Goal: Information Seeking & Learning: Learn about a topic

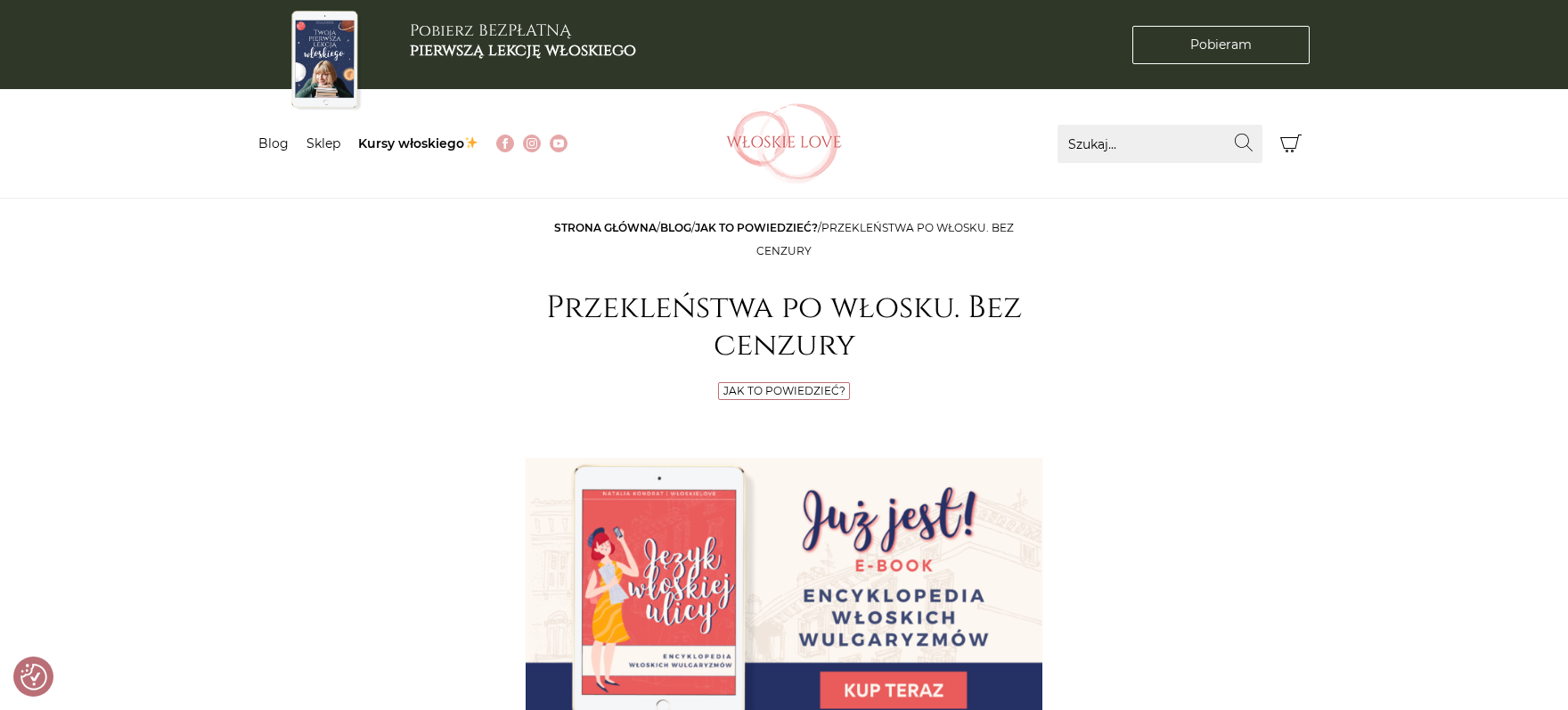
checkbox input "true"
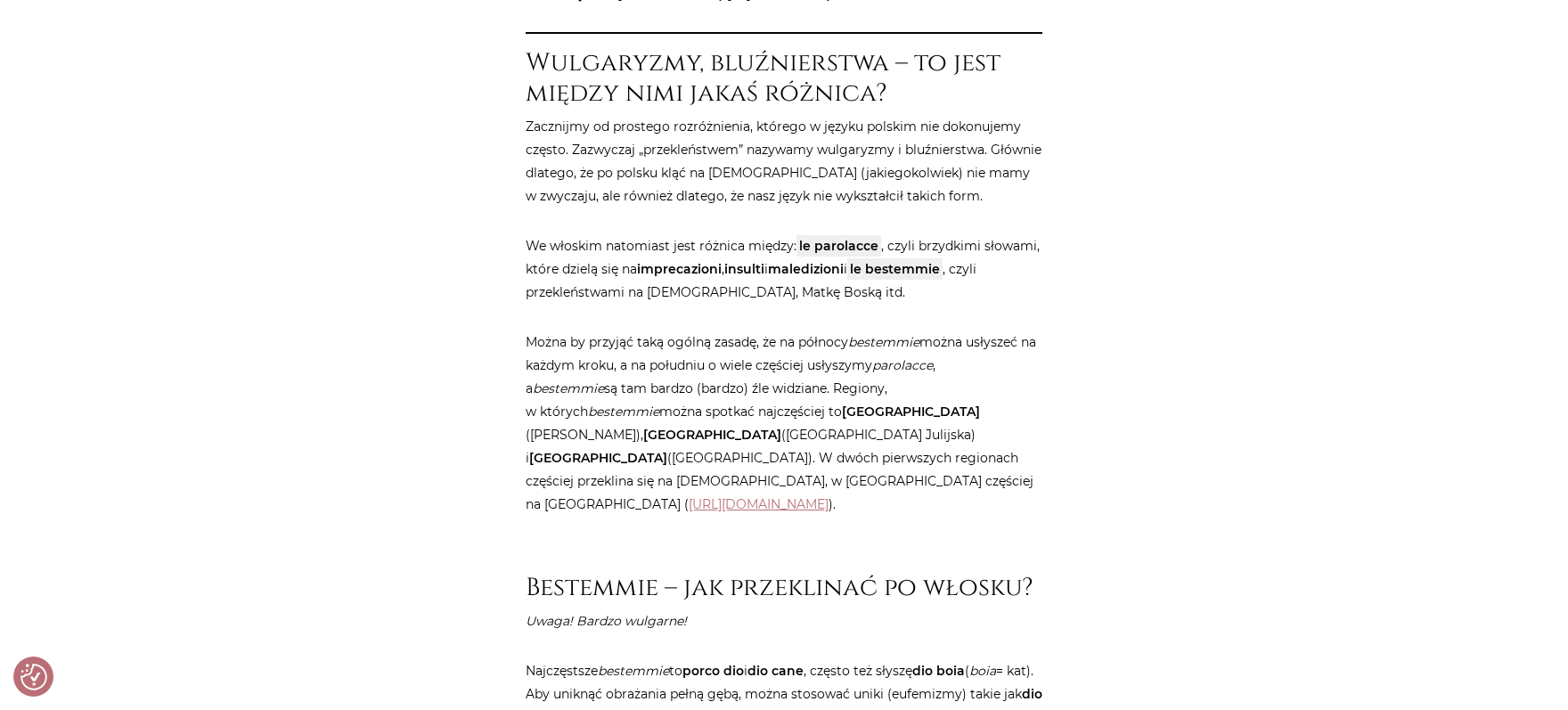
scroll to position [1102, 0]
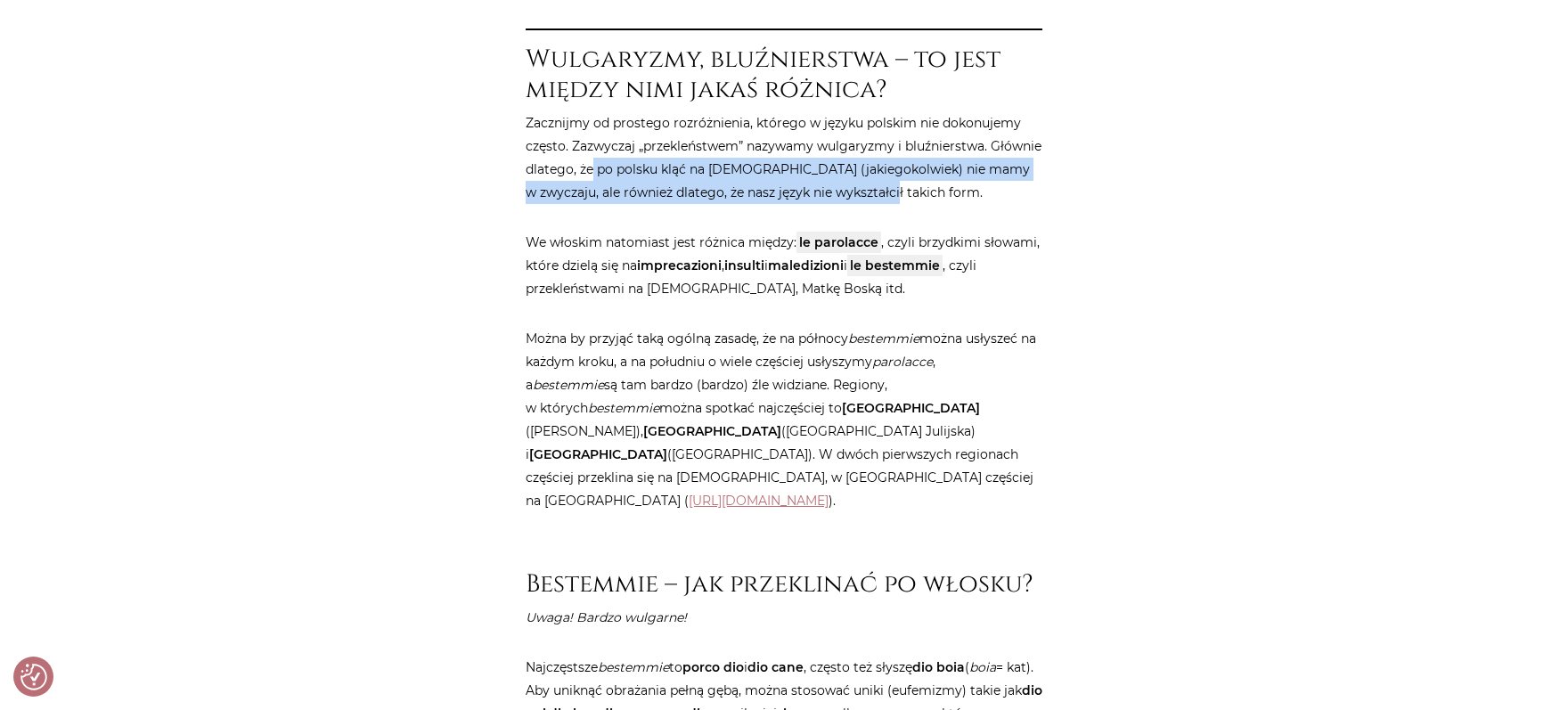
drag, startPoint x: 590, startPoint y: 162, endPoint x: 733, endPoint y: 211, distance: 151.2
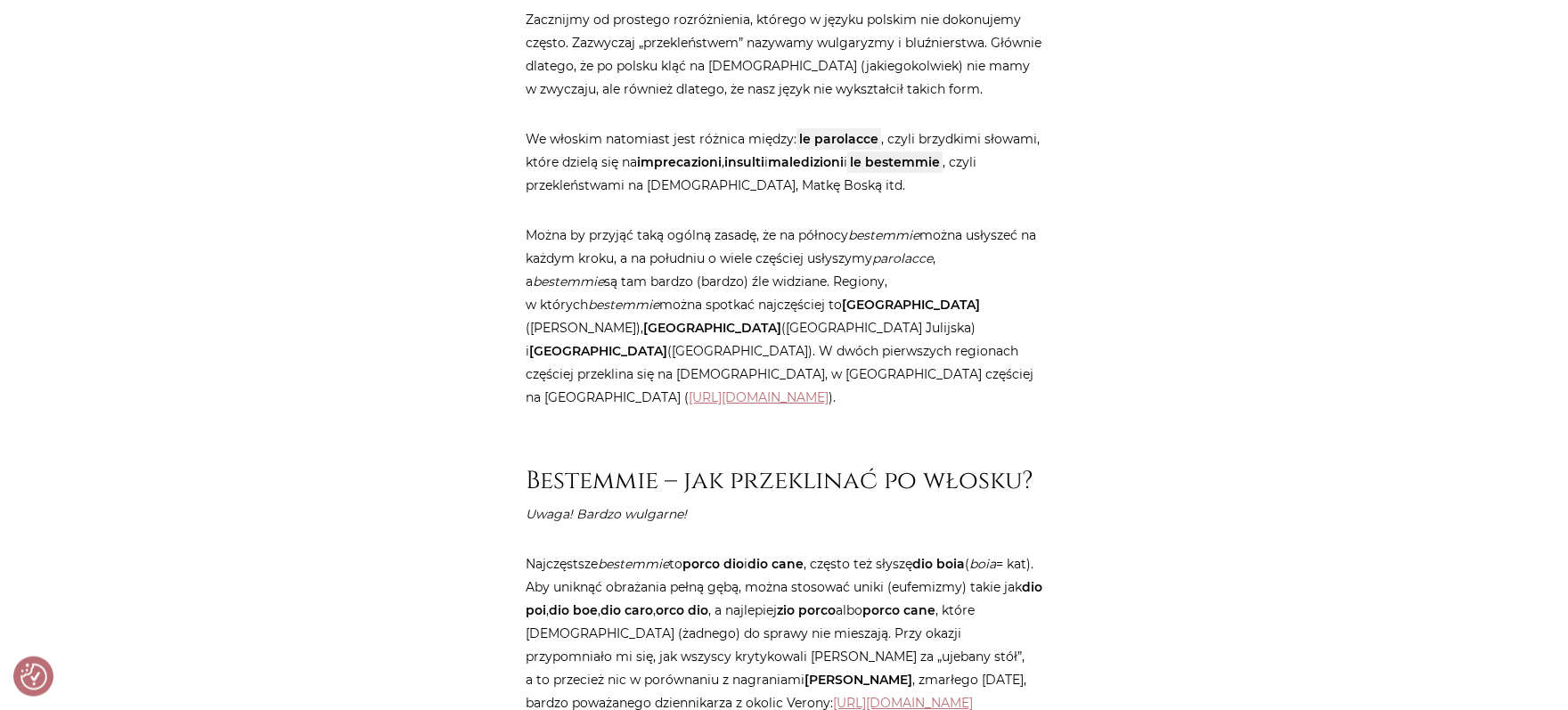
scroll to position [1226, 0]
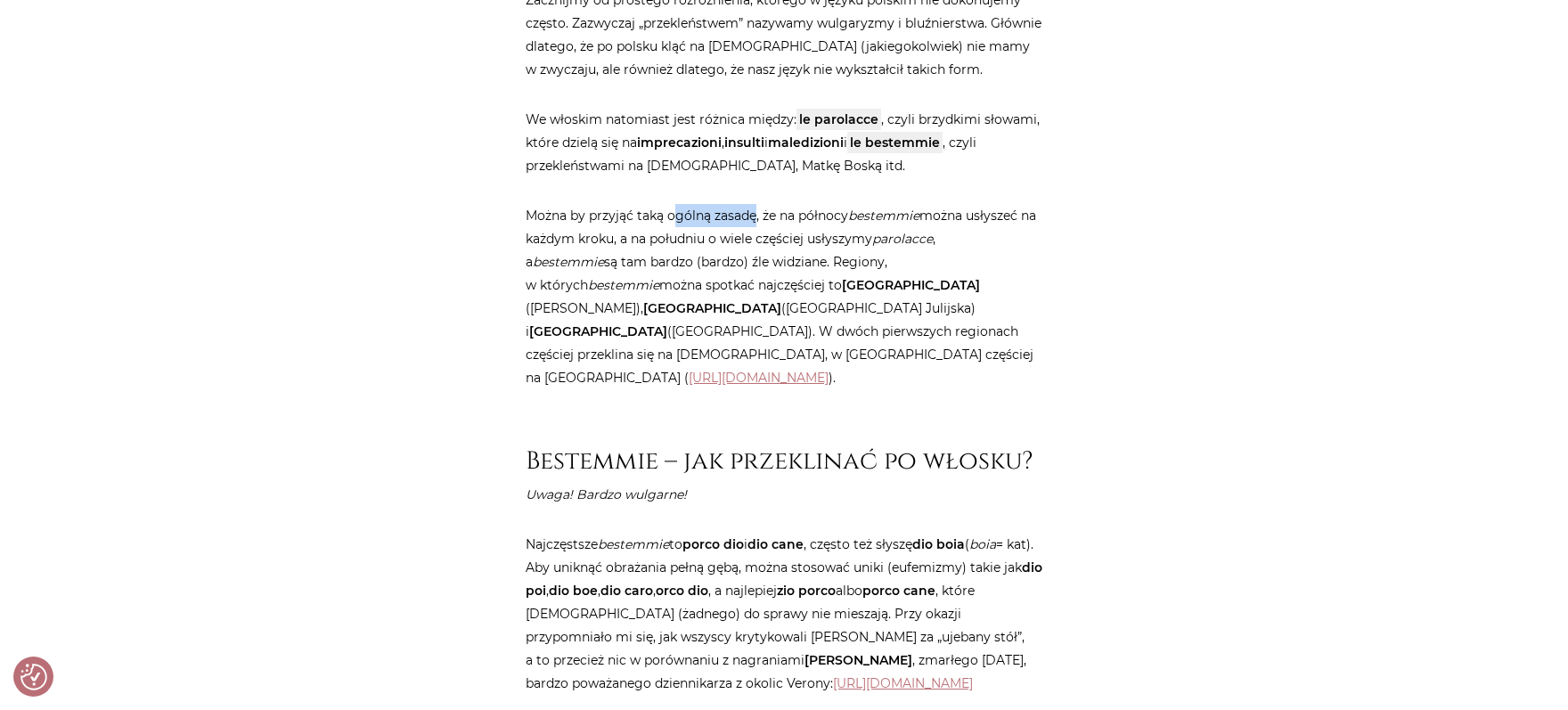
drag, startPoint x: 673, startPoint y: 213, endPoint x: 753, endPoint y: 220, distance: 80.3
click at [753, 220] on p "Można by przyjąć taką ogólną zasadę, że na północy bestemmie można usłyszeć na …" at bounding box center [784, 296] width 517 height 185
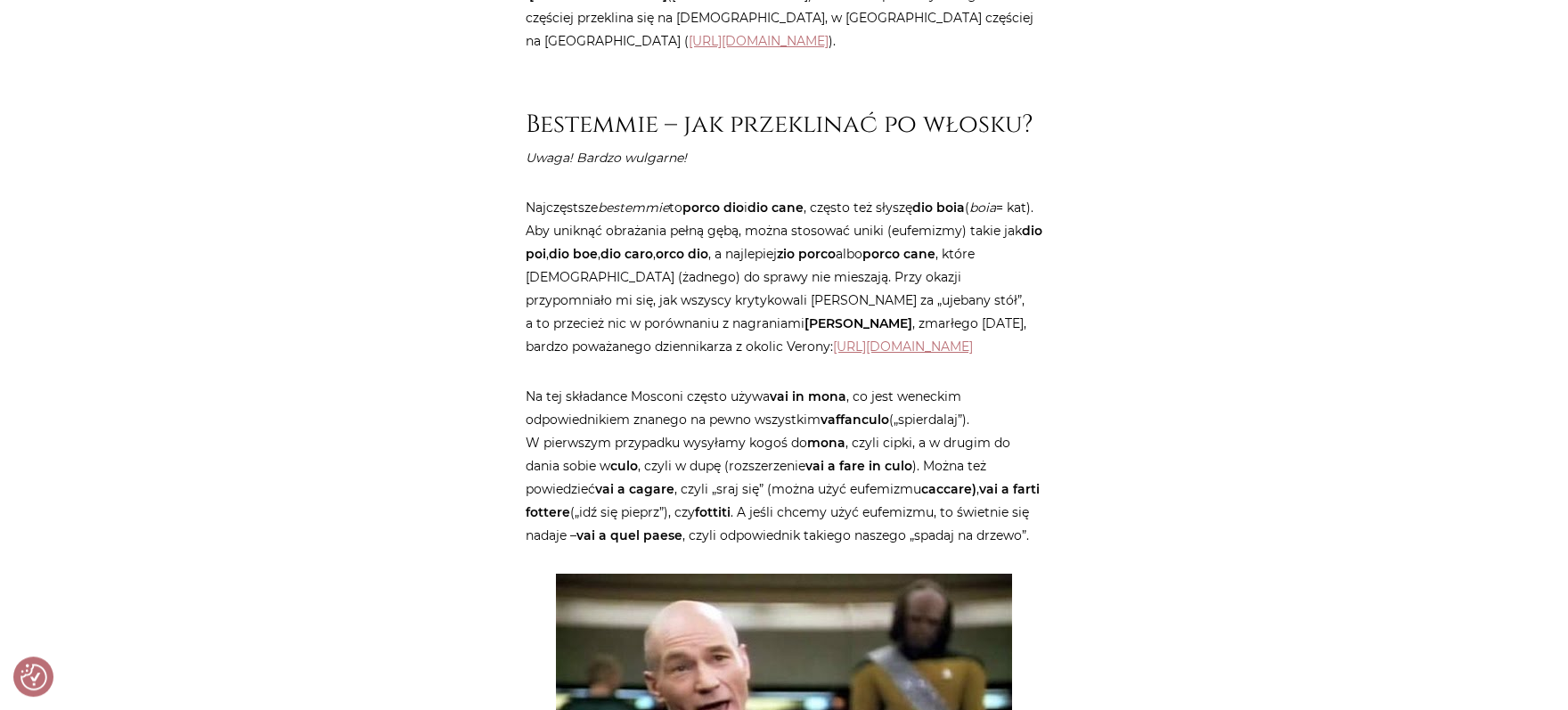
scroll to position [1592, 0]
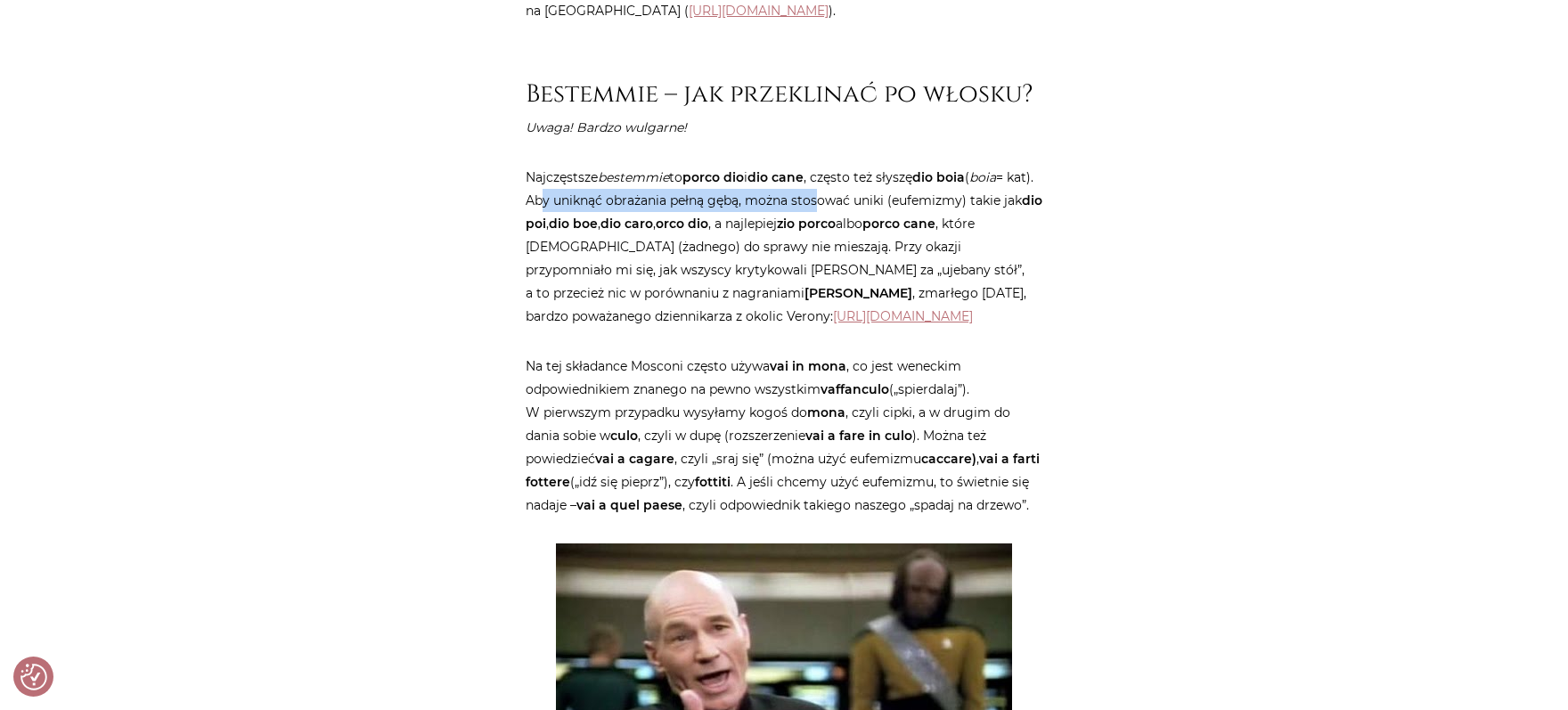
drag, startPoint x: 568, startPoint y: 174, endPoint x: 843, endPoint y: 178, distance: 275.0
click at [843, 178] on p "Najczęstsze bestemmie to porco dio i dio cane , często też słyszę dio boia ( bo…" at bounding box center [784, 247] width 517 height 162
drag, startPoint x: 584, startPoint y: 207, endPoint x: 691, endPoint y: 201, distance: 107.2
click at [691, 201] on p "Najczęstsze bestemmie to porco dio i dio cane , często też słyszę dio boia ( bo…" at bounding box center [784, 247] width 517 height 162
click at [653, 216] on strong "dio caro" at bounding box center [627, 224] width 52 height 16
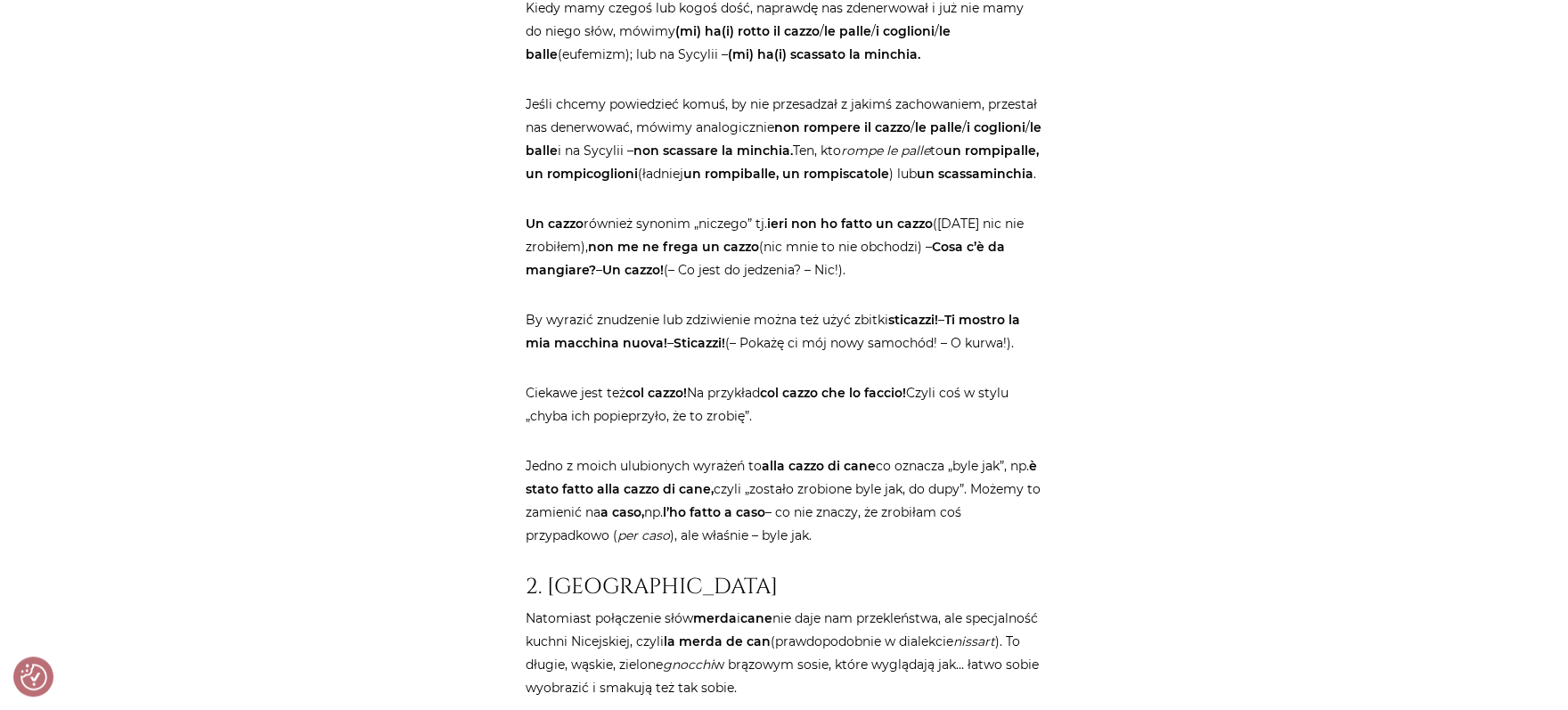
scroll to position [3187, 0]
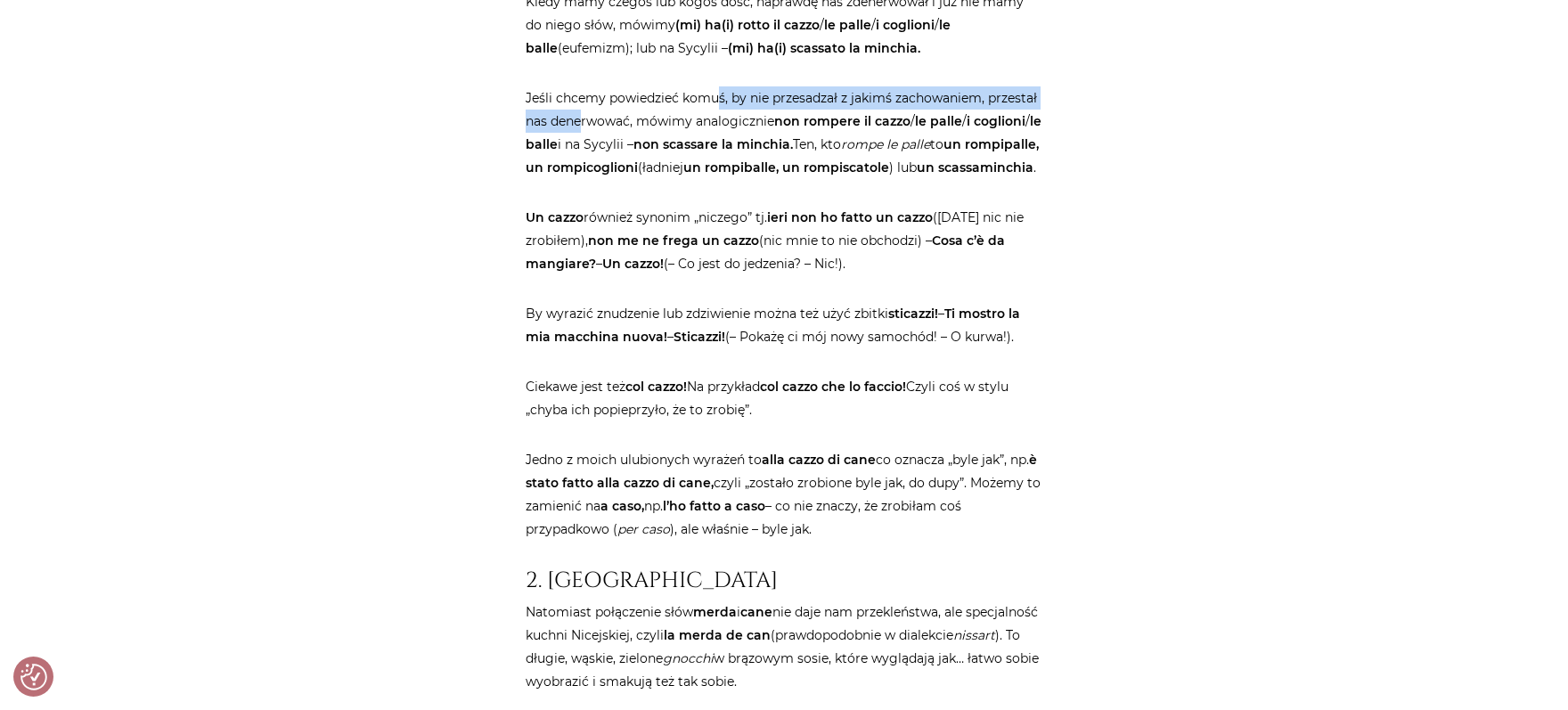
drag, startPoint x: 583, startPoint y: 143, endPoint x: 718, endPoint y: 132, distance: 135.4
click at [718, 132] on p "Jeśli chcemy powiedzieć komuś, by nie przesadzał z jakimś zachowaniem, przestał…" at bounding box center [784, 133] width 517 height 93
click at [891, 152] on em "rompe le palle" at bounding box center [886, 145] width 89 height 16
drag, startPoint x: 891, startPoint y: 163, endPoint x: 856, endPoint y: 162, distance: 35.0
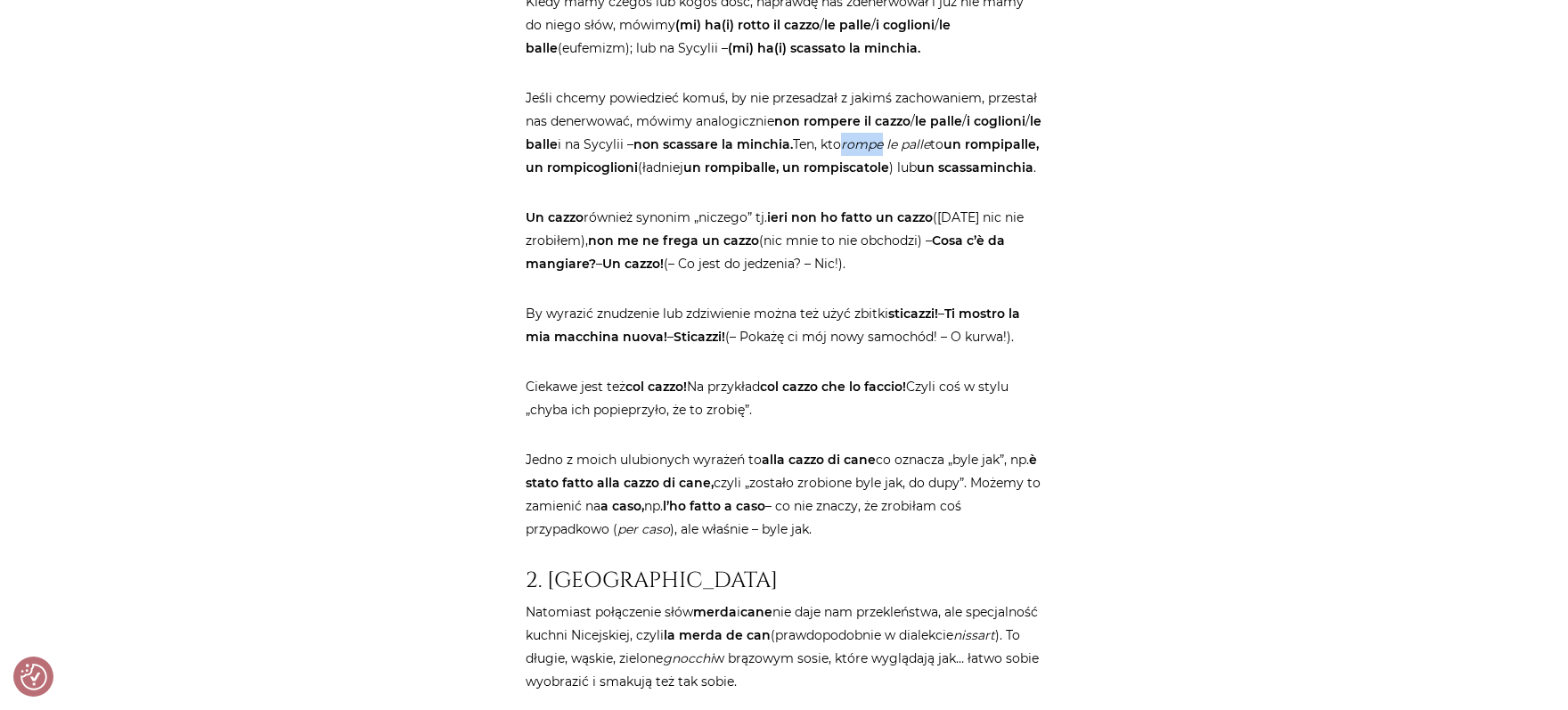
click at [891, 152] on em "rompe le palle" at bounding box center [886, 145] width 89 height 16
drag, startPoint x: 538, startPoint y: 196, endPoint x: 635, endPoint y: 191, distance: 97.1
click at [635, 175] on strong "un rompipalle, un rompicoglioni" at bounding box center [782, 156] width 513 height 40
drag, startPoint x: 635, startPoint y: 191, endPoint x: 569, endPoint y: 191, distance: 66.0
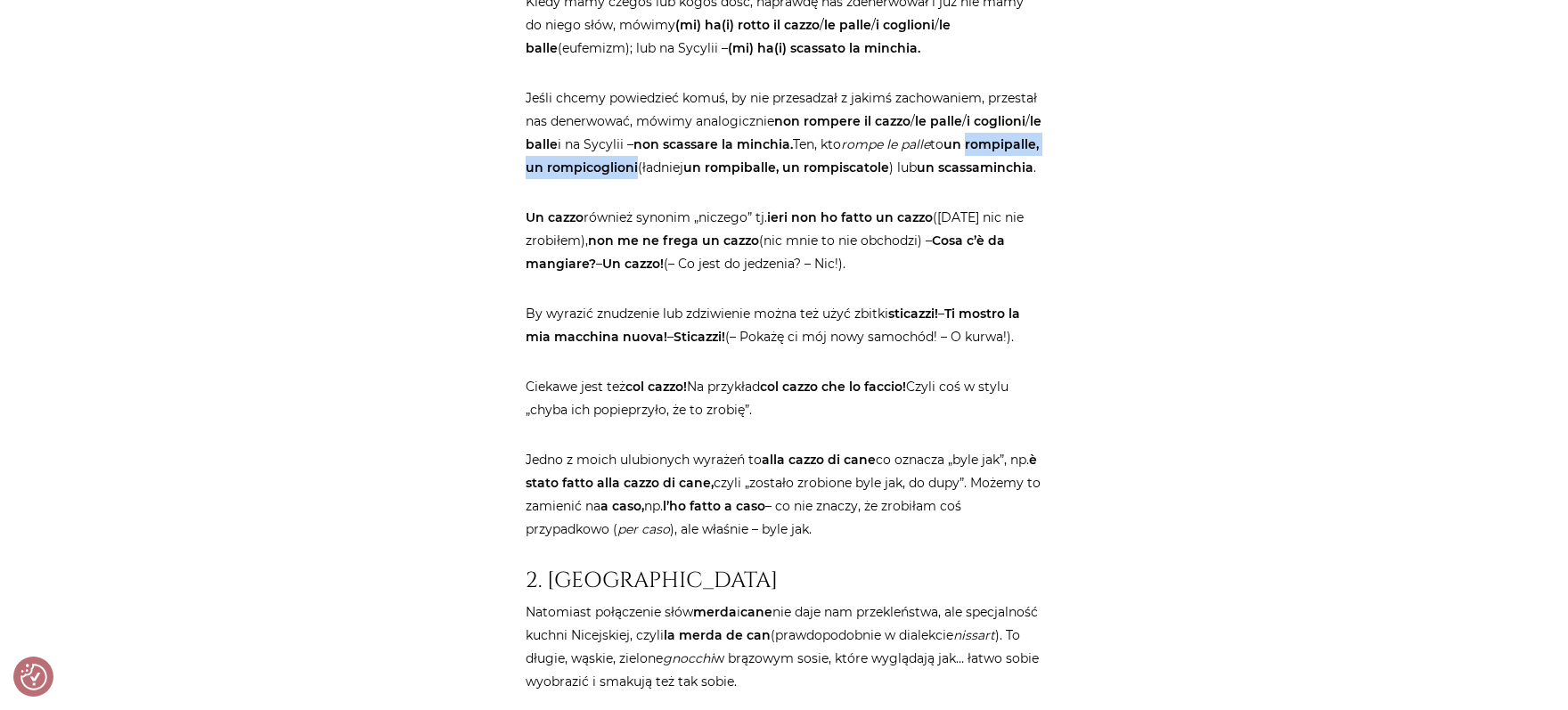
click at [569, 175] on strong "un rompipalle, un rompicoglioni" at bounding box center [782, 156] width 513 height 40
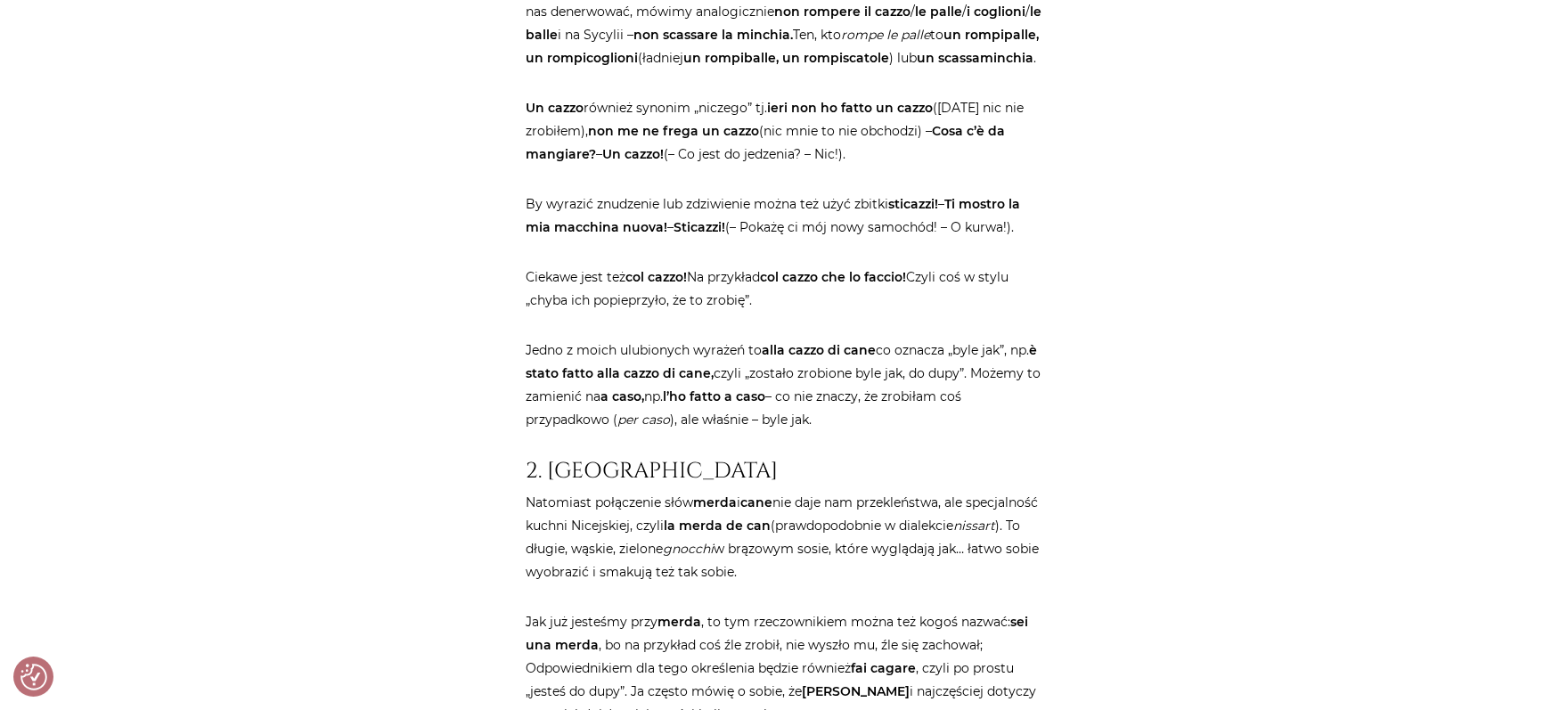
scroll to position [3308, 0]
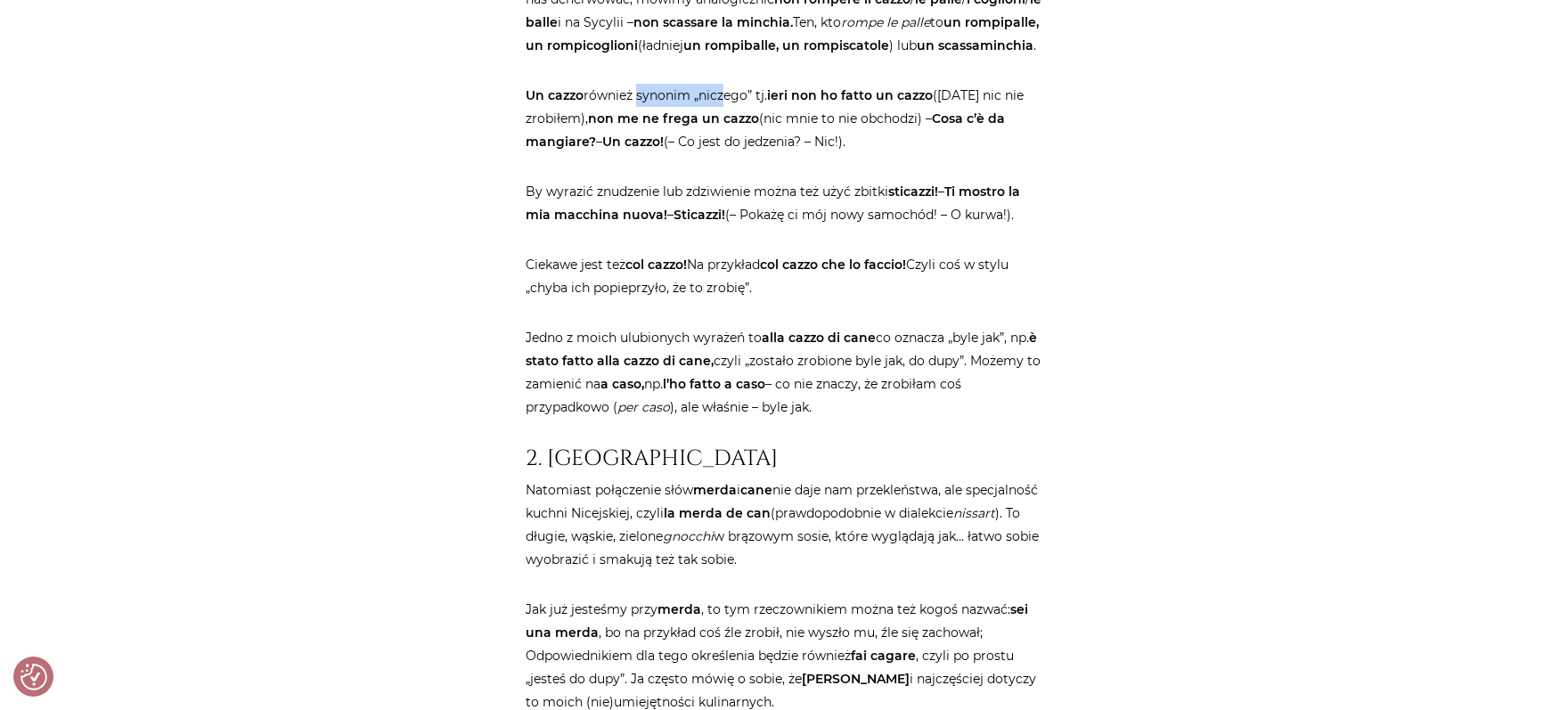
drag, startPoint x: 639, startPoint y: 140, endPoint x: 729, endPoint y: 137, distance: 90.0
click at [729, 137] on p "Un cazzo również synonim „niczego” tj. ieri non ho fatto un cazzo ([DATE] nic n…" at bounding box center [784, 119] width 517 height 69
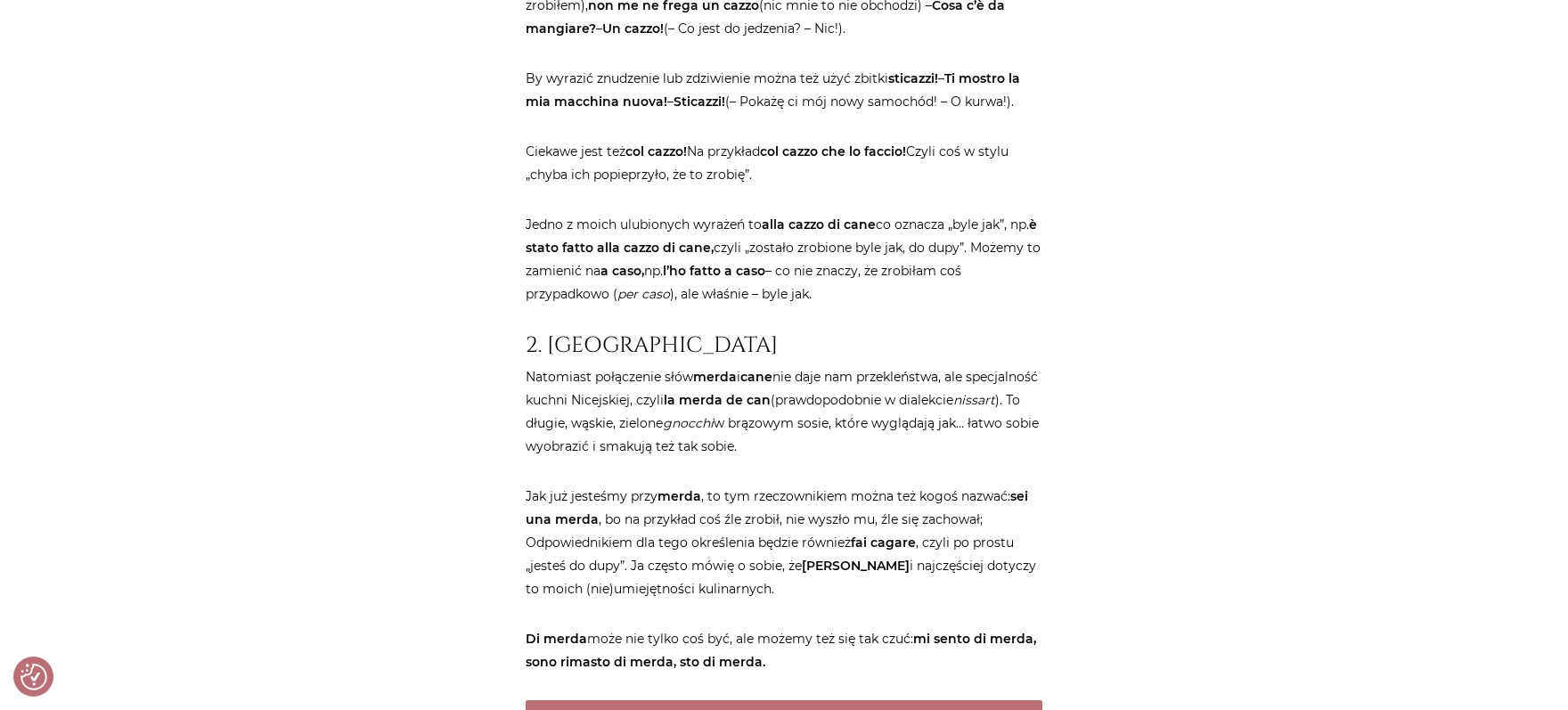
scroll to position [3431, 0]
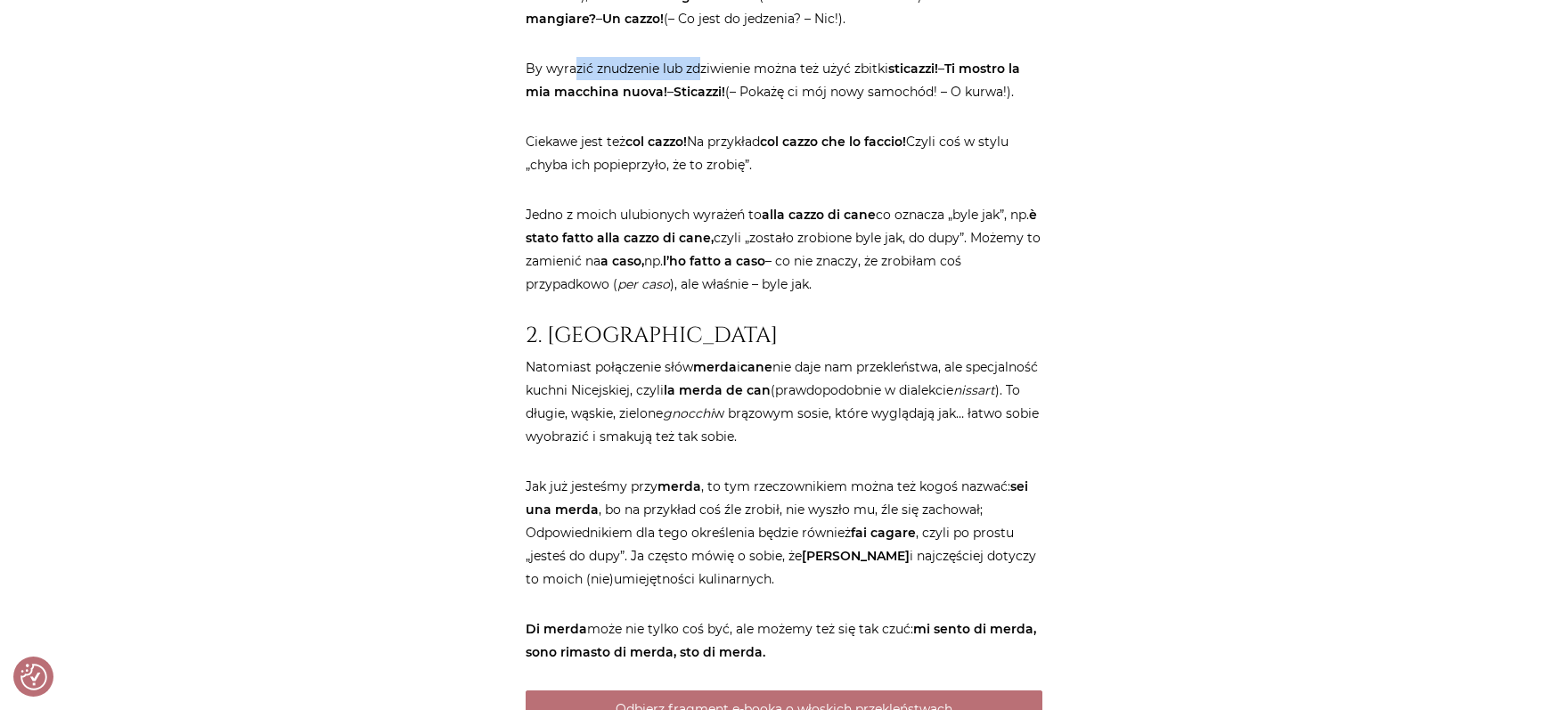
drag, startPoint x: 574, startPoint y: 112, endPoint x: 699, endPoint y: 121, distance: 125.3
click at [699, 103] on p "By wyrazić znudzenie lub zdziwienie można też użyć zbitki sticazzi! – Ti mostro…" at bounding box center [784, 80] width 517 height 47
drag, startPoint x: 539, startPoint y: 146, endPoint x: 611, endPoint y: 146, distance: 72.0
click at [611, 103] on p "By wyrazić znudzenie lub zdziwienie można też użyć zbitki sticazzi! – Ti mostro…" at bounding box center [784, 80] width 517 height 47
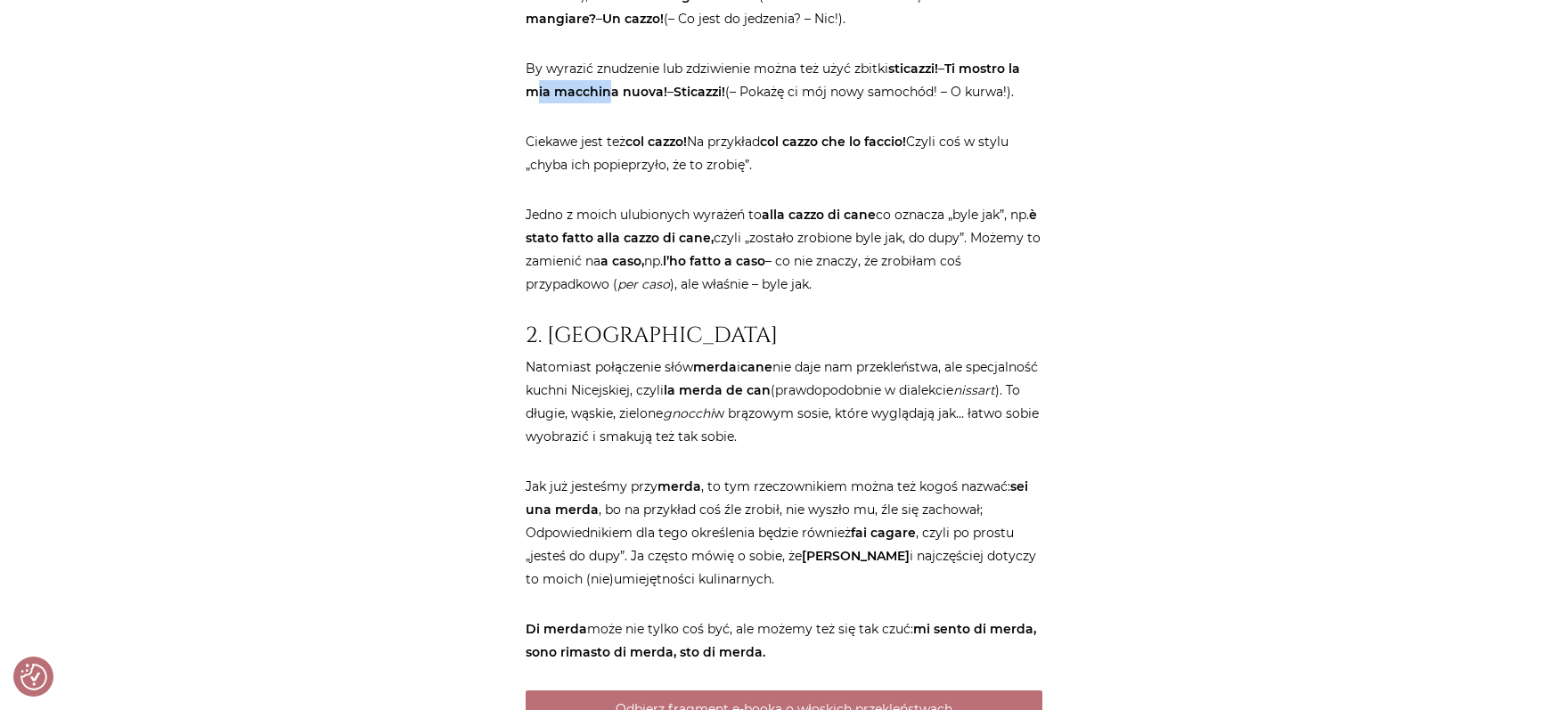
click at [611, 100] on strong "Ti mostro la mia macchina nuova!" at bounding box center [773, 80] width 495 height 40
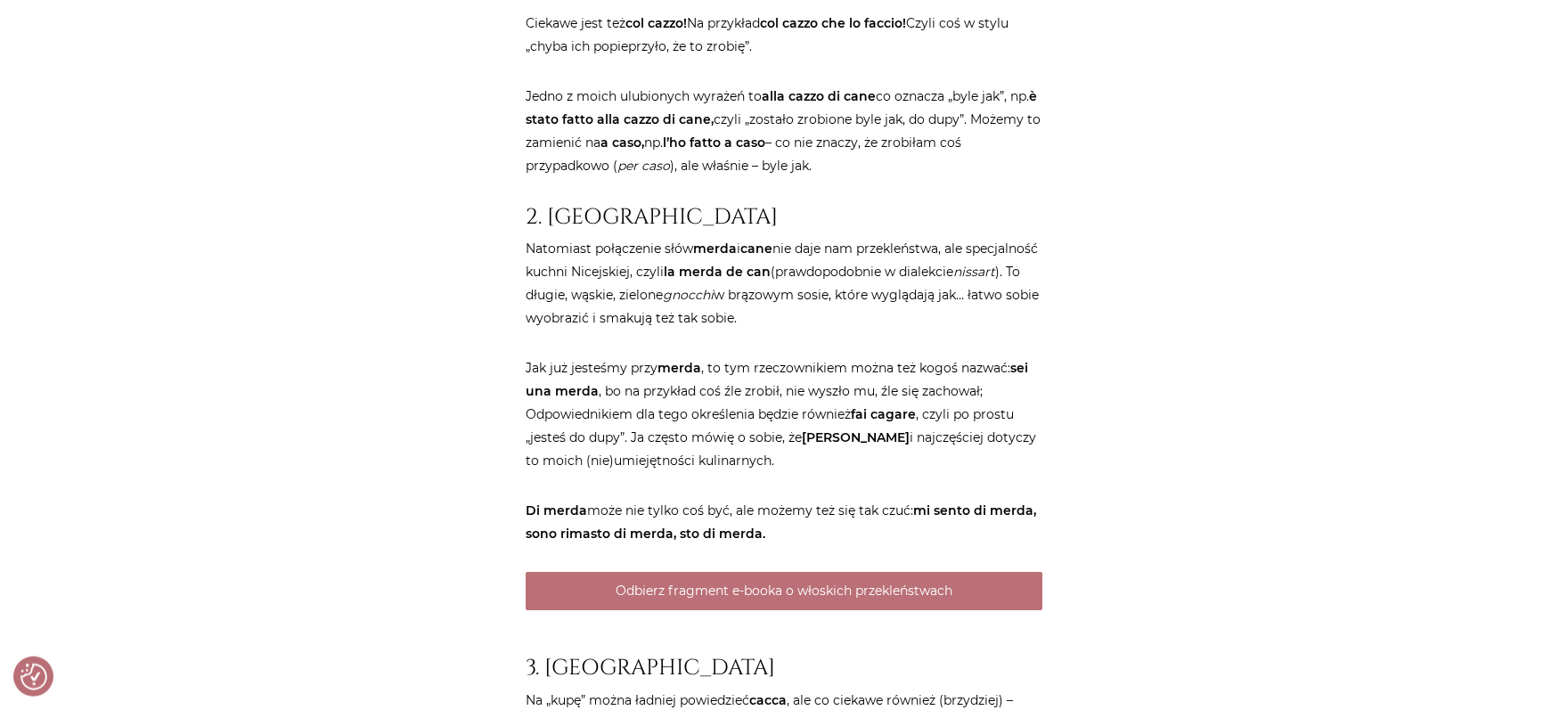
scroll to position [3554, 0]
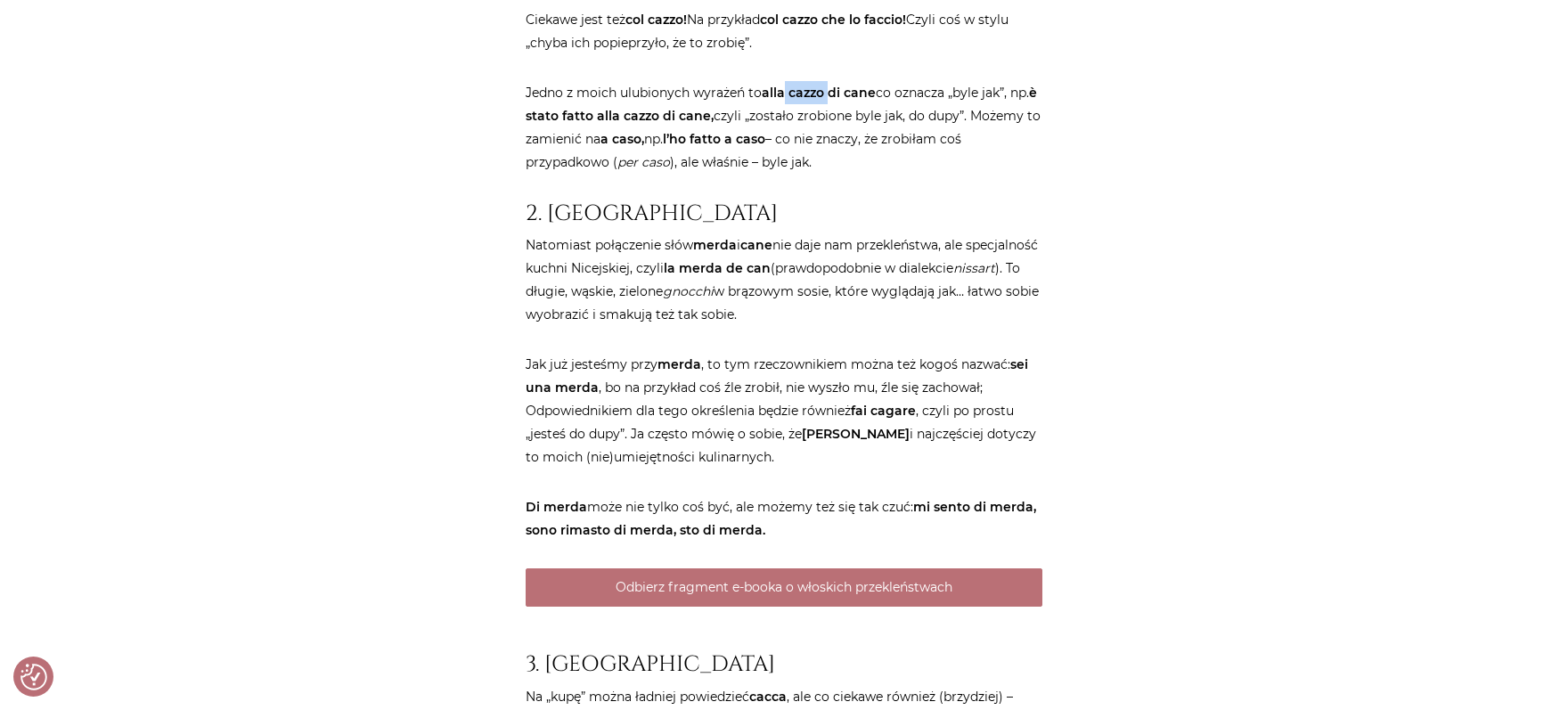
drag, startPoint x: 787, startPoint y: 142, endPoint x: 834, endPoint y: 134, distance: 47.7
click at [834, 101] on strong "alla cazzo di cane" at bounding box center [819, 93] width 114 height 16
drag, startPoint x: 809, startPoint y: 136, endPoint x: 843, endPoint y: 137, distance: 34.0
click at [843, 101] on strong "alla cazzo di cane" at bounding box center [819, 93] width 114 height 16
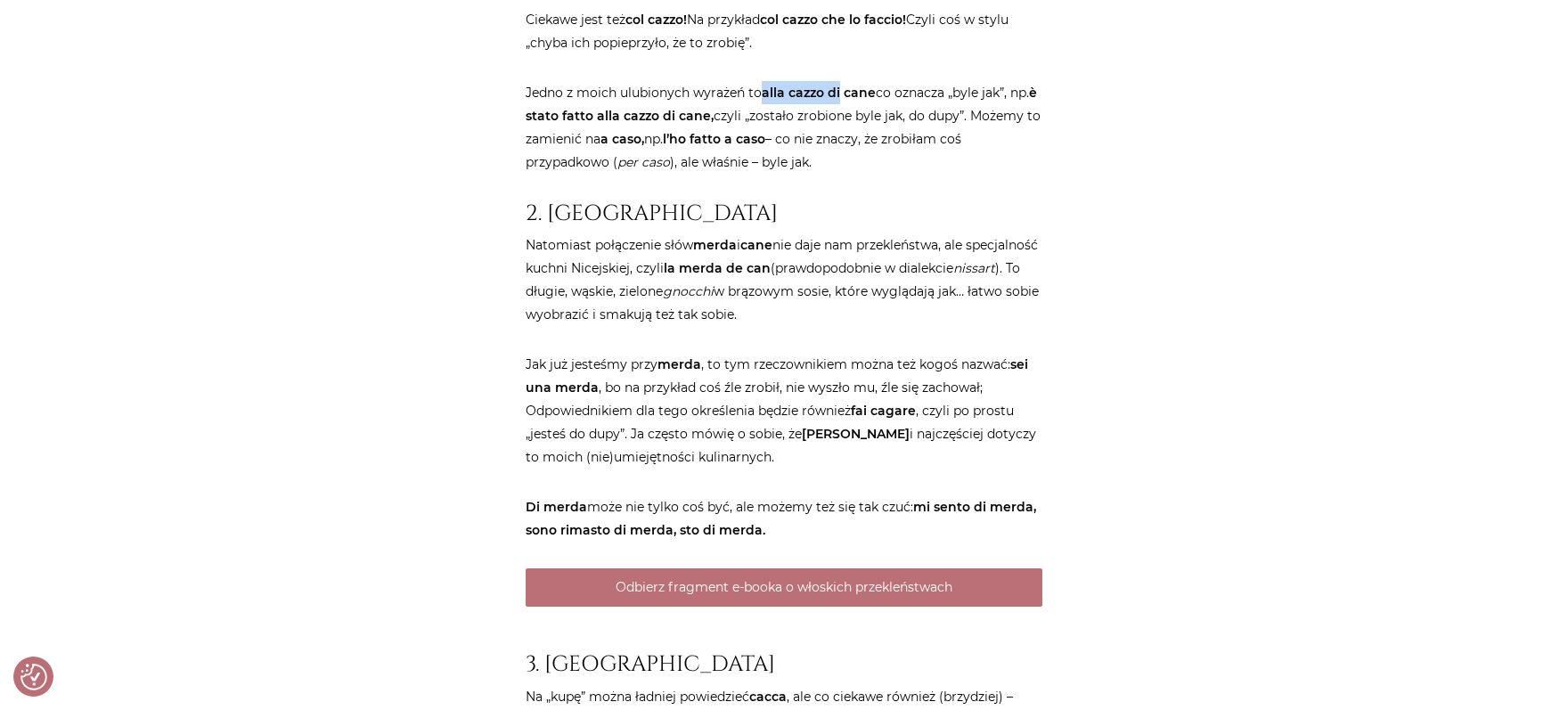
click at [843, 101] on strong "alla cazzo di cane" at bounding box center [819, 93] width 114 height 16
drag, startPoint x: 633, startPoint y: 161, endPoint x: 885, endPoint y: 158, distance: 252.0
click at [886, 158] on p "Jedno z moich ulubionych wyrażeń to alla cazzo di cane co oznacza „byle jak”, n…" at bounding box center [784, 128] width 517 height 93
click at [885, 158] on p "Jedno z moich ulubionych wyrażeń to alla cazzo di cane co oznacza „byle jak”, n…" at bounding box center [784, 128] width 517 height 93
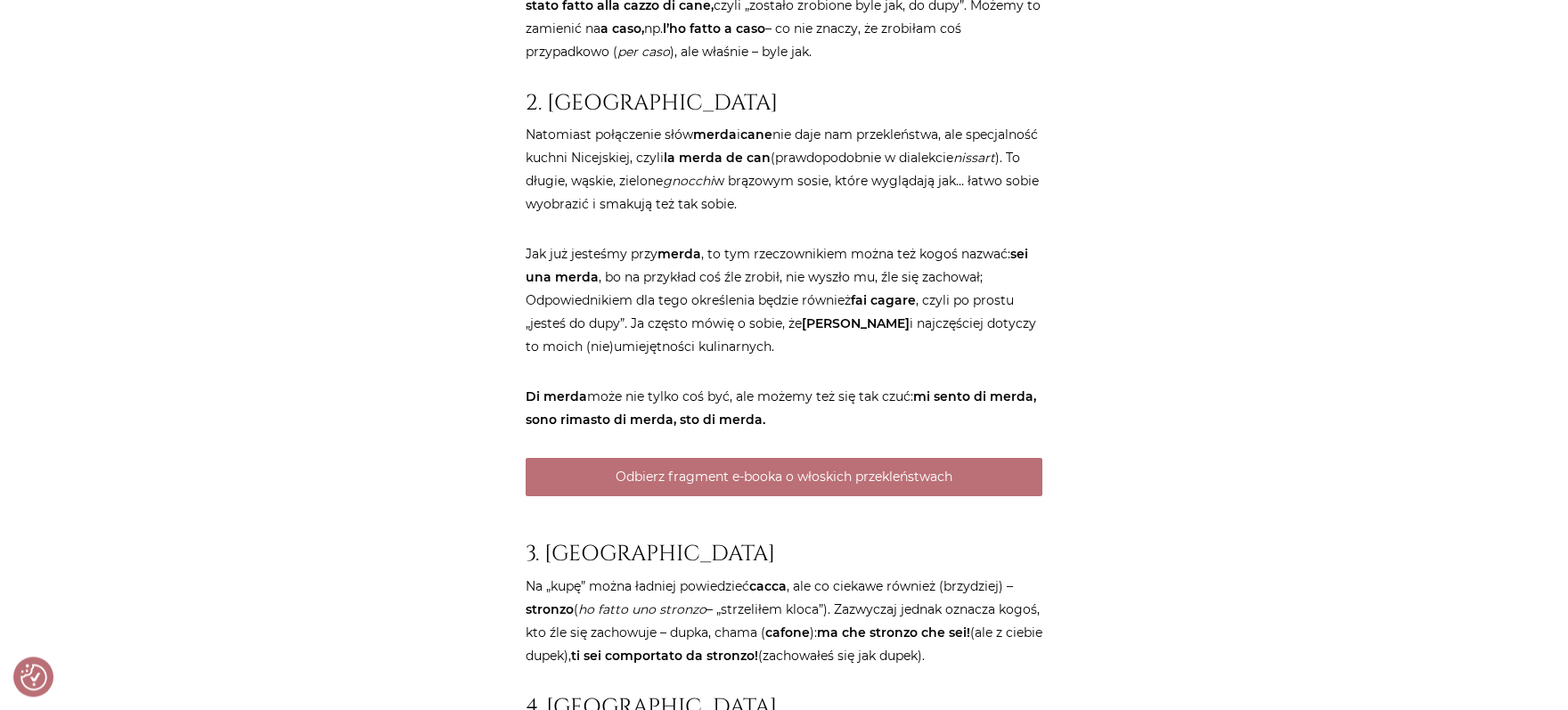
scroll to position [3677, 0]
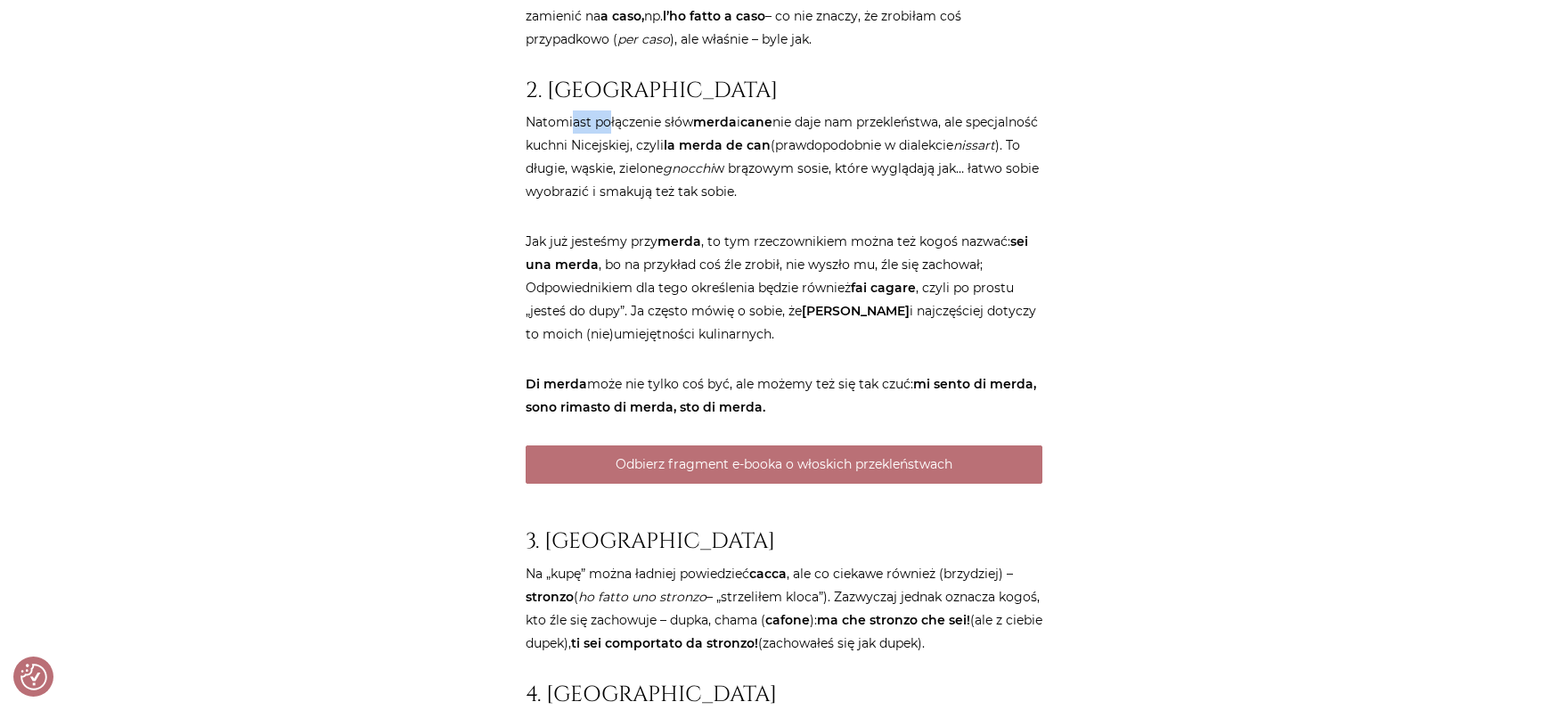
drag, startPoint x: 574, startPoint y: 171, endPoint x: 606, endPoint y: 179, distance: 33.0
click at [608, 178] on p "Natomiast połączenie słów merda i cane nie daje nam przekleństwa, ale specjalno…" at bounding box center [784, 157] width 517 height 93
click at [602, 181] on p "Natomiast połączenie słów merda i cane nie daje nam przekleństwa, ale specjalno…" at bounding box center [784, 157] width 517 height 93
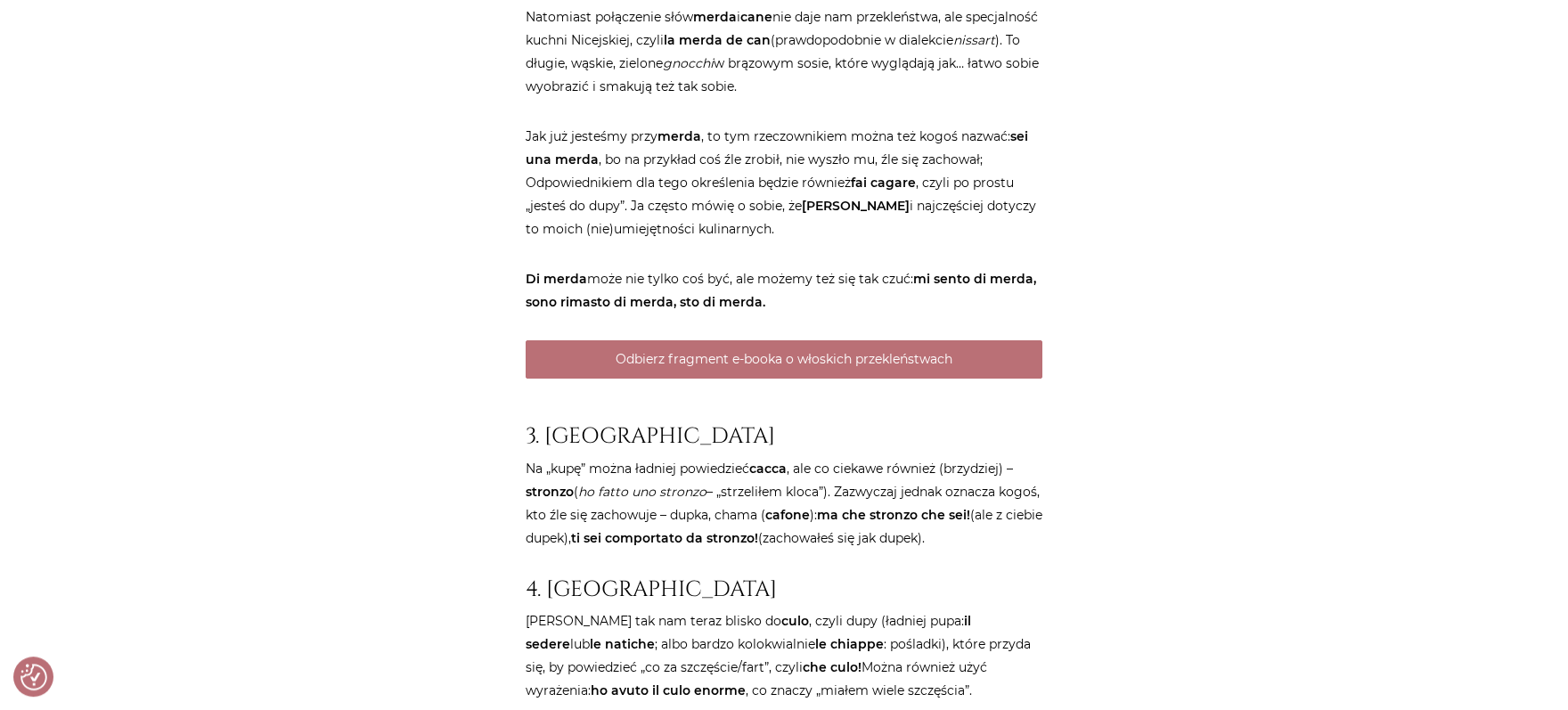
scroll to position [3799, 0]
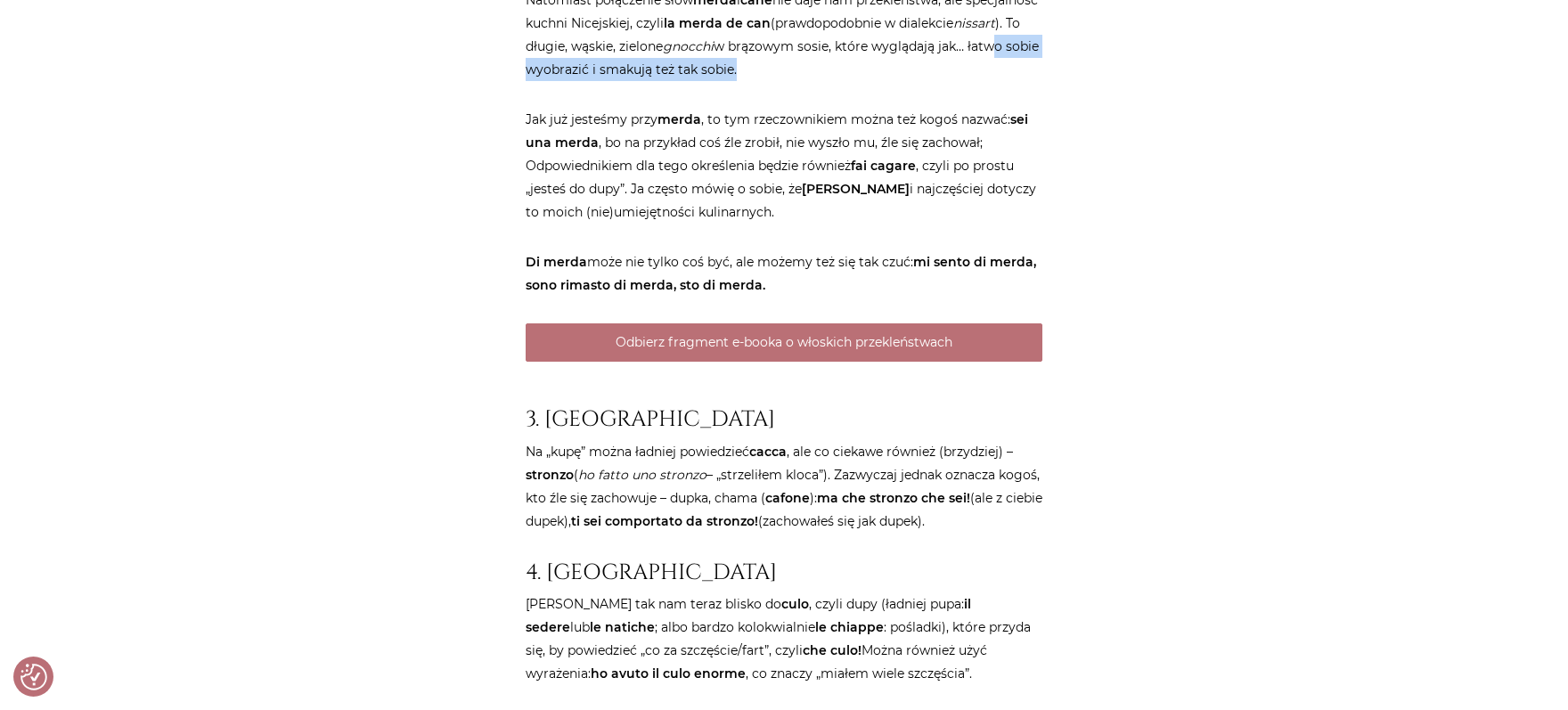
drag, startPoint x: 651, startPoint y: 120, endPoint x: 718, endPoint y: 127, distance: 67.4
drag, startPoint x: 740, startPoint y: 67, endPoint x: 843, endPoint y: 67, distance: 103.0
click at [843, 67] on p "Natomiast połączenie słów merda i cane nie daje nam przekleństwa, ale specjalno…" at bounding box center [784, 35] width 517 height 93
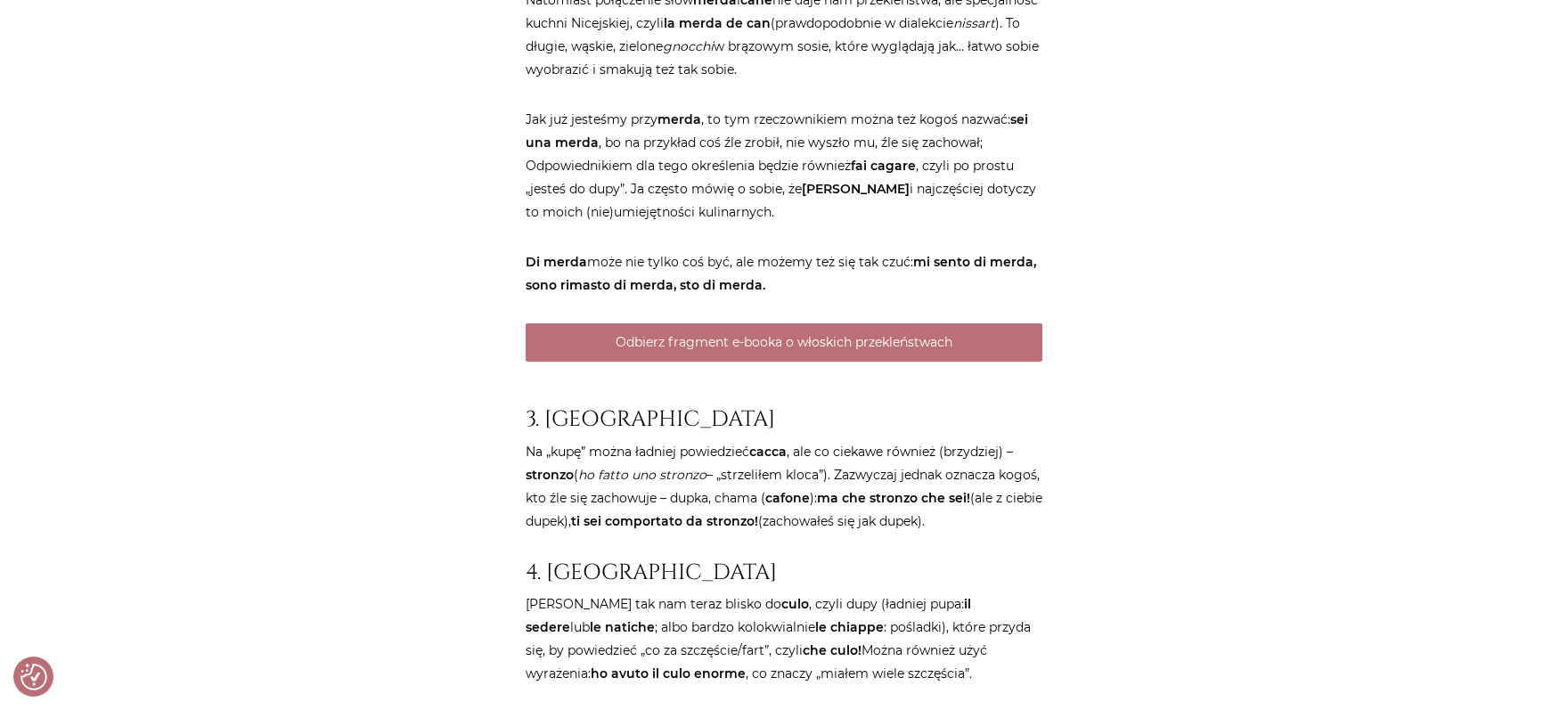
copy p "la merda de can"
drag, startPoint x: 609, startPoint y: 165, endPoint x: 832, endPoint y: 167, distance: 223.0
click at [832, 167] on p "Jak już jesteśmy przy merda , to tym rzeczownikiem można też kogoś nazwać: sei …" at bounding box center [784, 165] width 517 height 116
drag, startPoint x: 976, startPoint y: 166, endPoint x: 687, endPoint y: 174, distance: 289.1
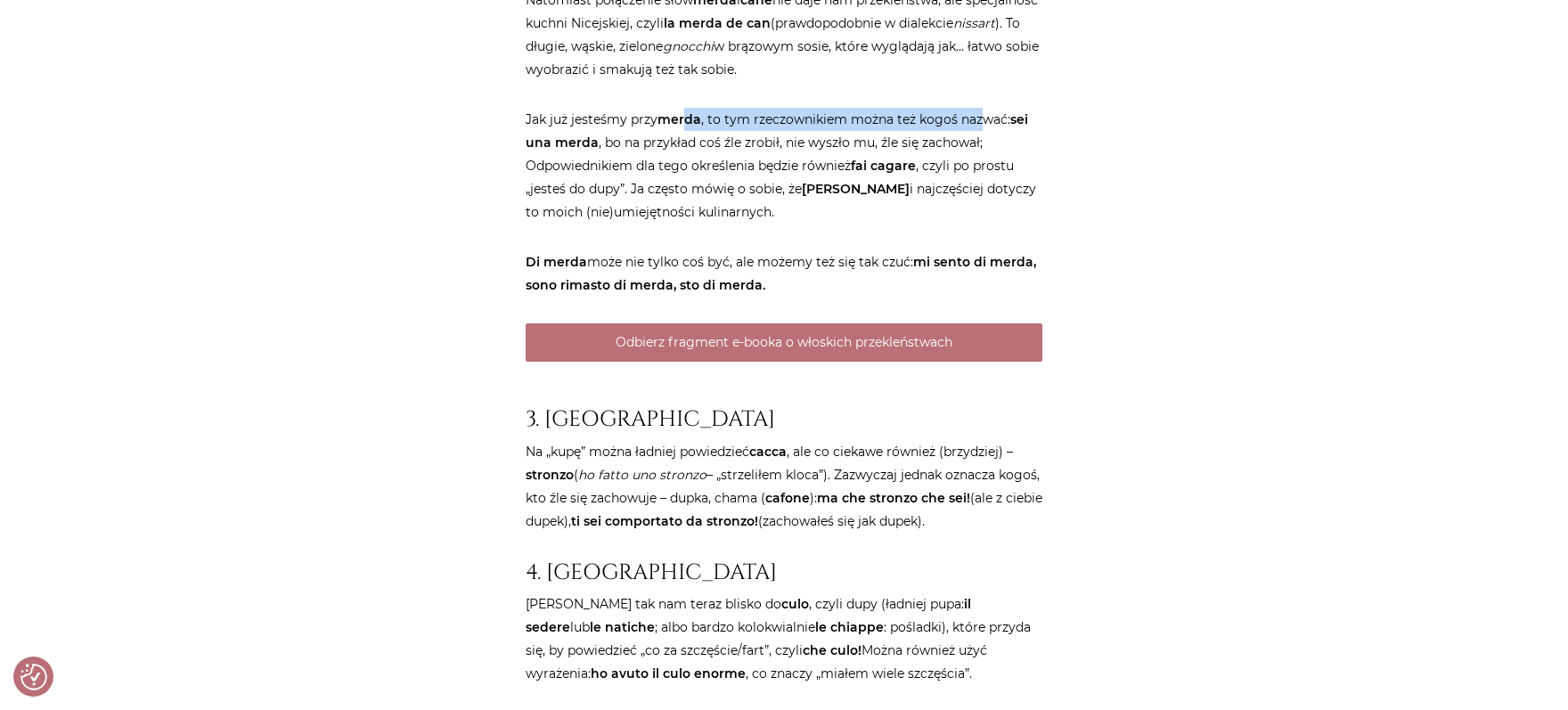
click at [687, 174] on p "Jak już jesteśmy przy merda , to tym rzeczownikiem można też kogoś nazwać: sei …" at bounding box center [784, 165] width 517 height 116
drag, startPoint x: 658, startPoint y: 192, endPoint x: 833, endPoint y: 194, distance: 175.0
click at [833, 194] on p "Jak już jesteśmy przy merda , to tym rzeczownikiem można też kogoś nazwać: sei …" at bounding box center [784, 165] width 517 height 116
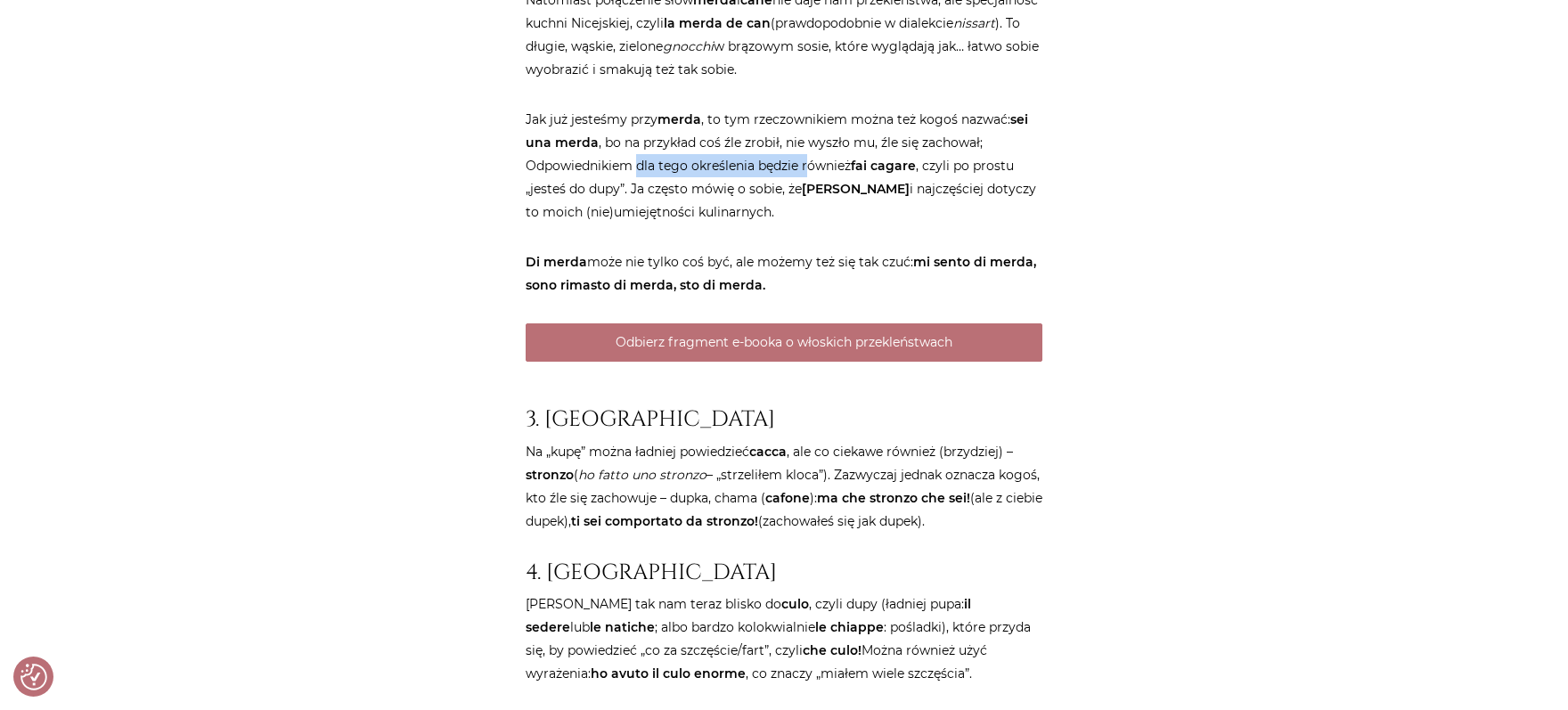
drag, startPoint x: 655, startPoint y: 212, endPoint x: 809, endPoint y: 212, distance: 154.0
click at [809, 212] on p "Jak już jesteśmy przy merda , to tym rzeczownikiem można też kogoś nazwać: sei …" at bounding box center [784, 165] width 517 height 116
click at [738, 218] on p "Jak już jesteśmy przy merda , to tym rzeczownikiem można też kogoś nazwać: sei …" at bounding box center [784, 165] width 517 height 116
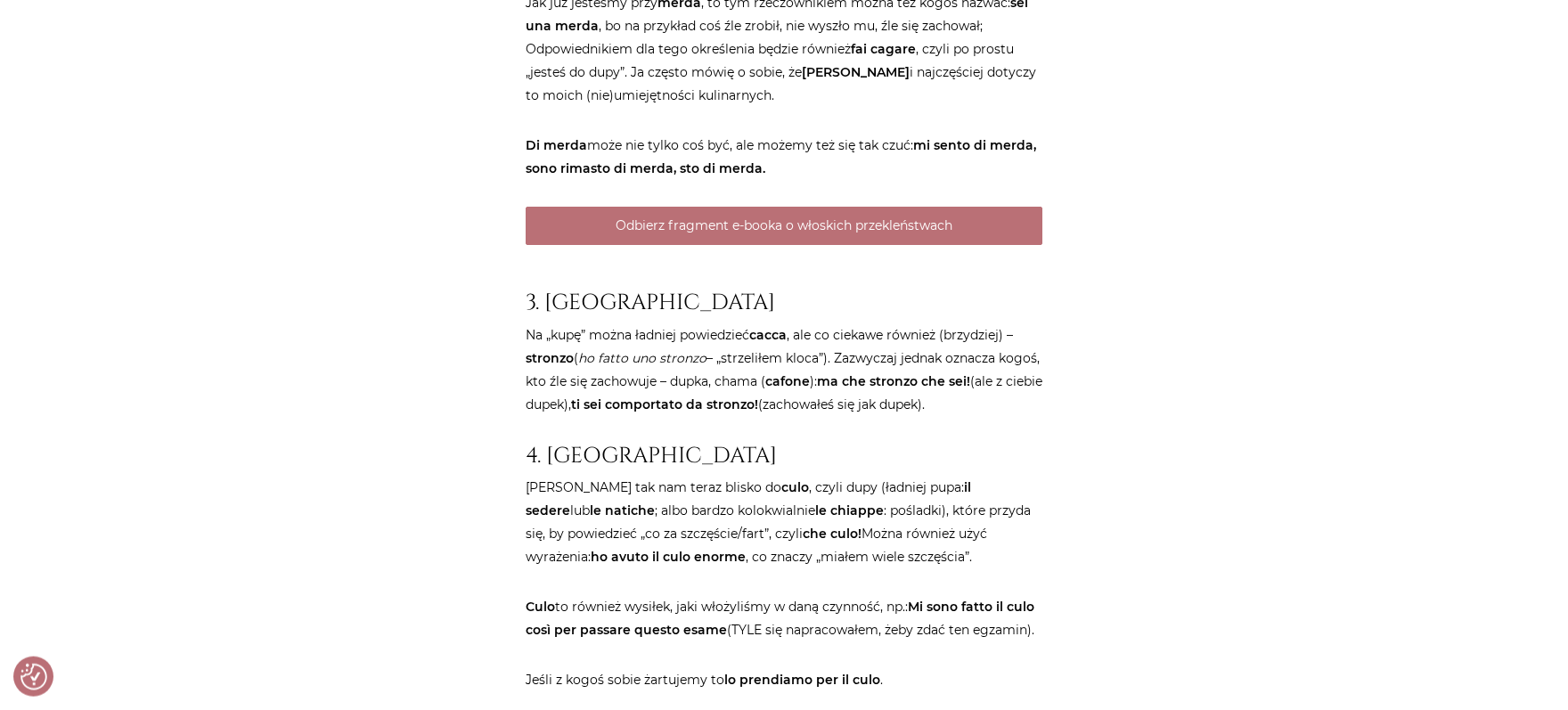
scroll to position [3921, 0]
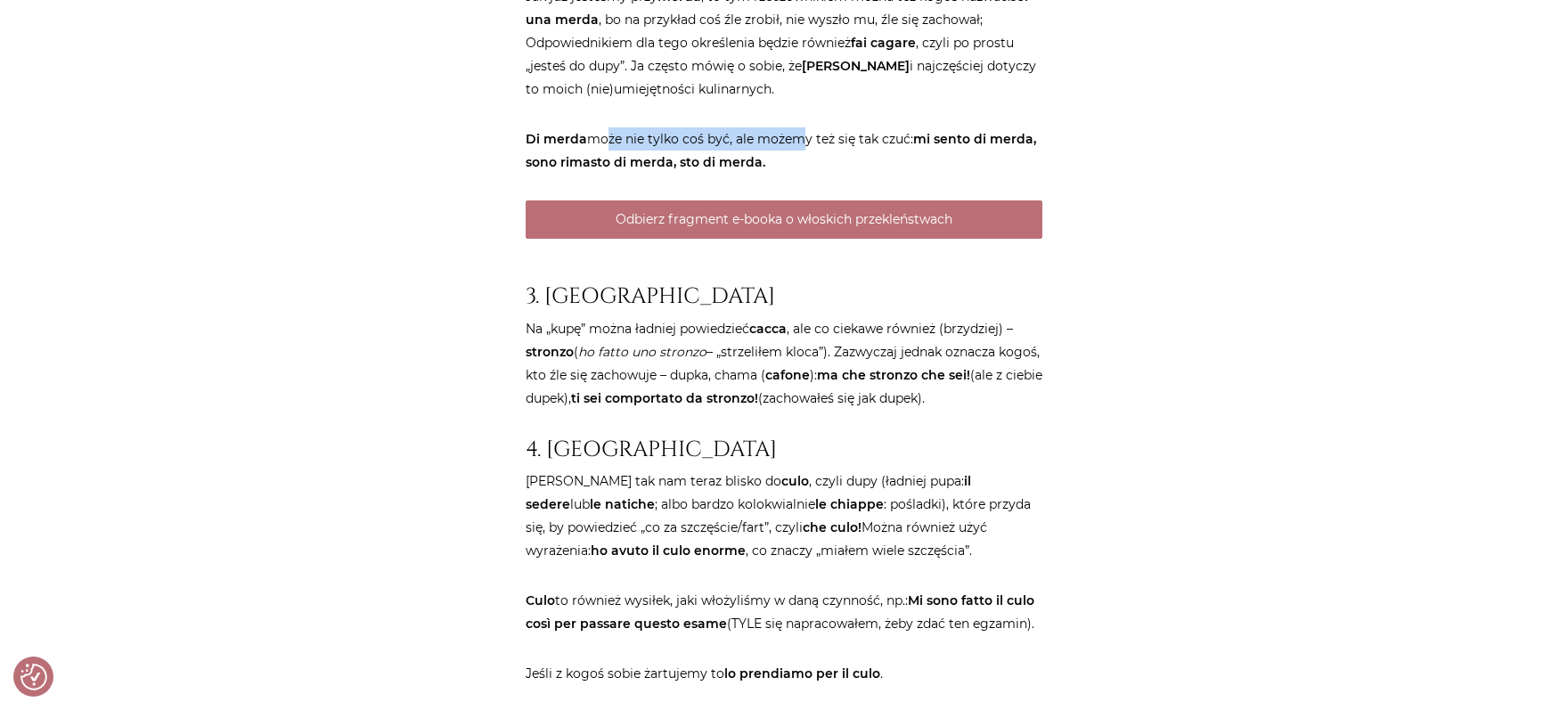
drag, startPoint x: 603, startPoint y: 176, endPoint x: 794, endPoint y: 180, distance: 191.0
click at [794, 174] on p "Di merda może nie tylko coś być, ale możemy też się tak czuć: mi sento di merda…" at bounding box center [784, 151] width 517 height 47
drag, startPoint x: 874, startPoint y: 179, endPoint x: 682, endPoint y: 191, distance: 192.4
click at [682, 174] on p "Di merda może nie tylko coś być, ale możemy też się tak czuć: mi sento di merda…" at bounding box center [784, 151] width 517 height 47
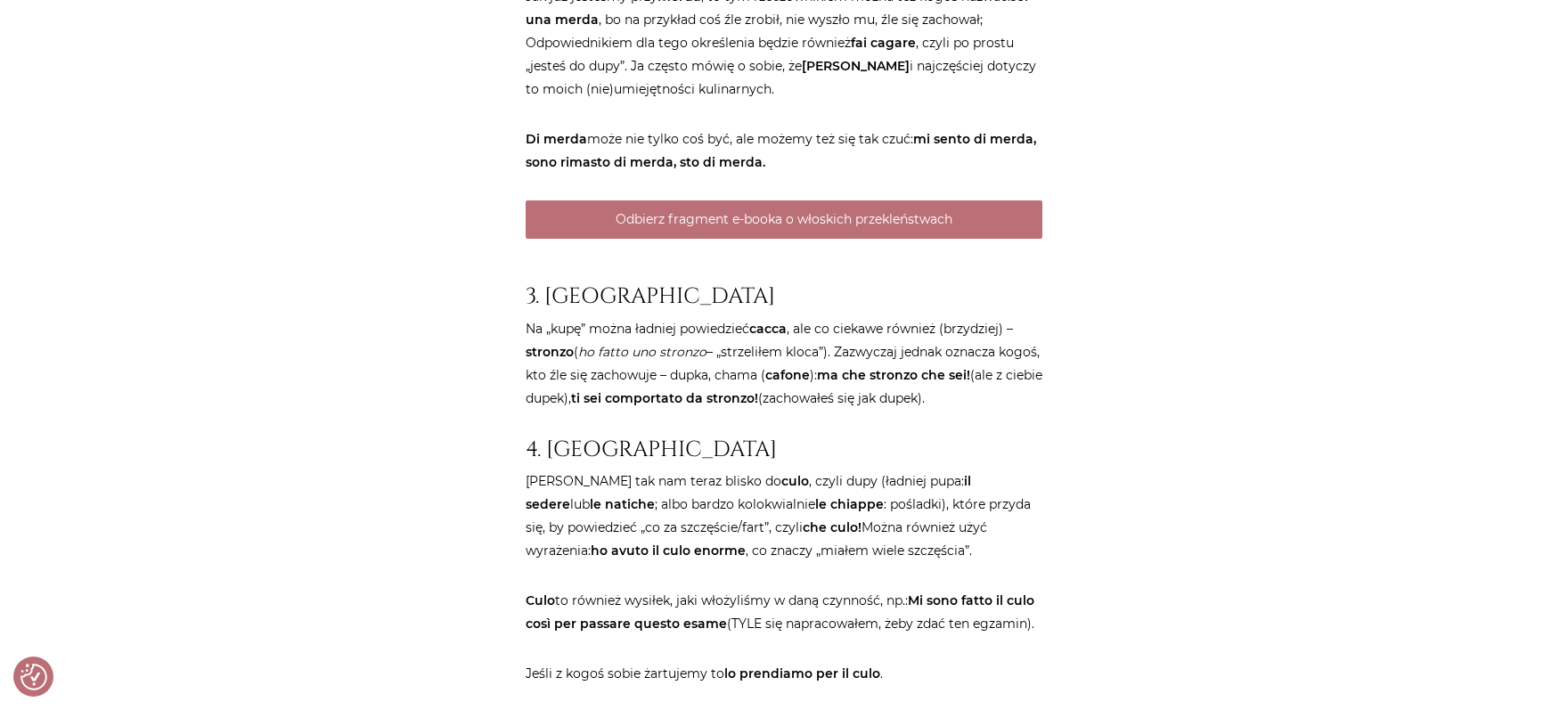
click at [682, 174] on p "Di merda może nie tylko coś być, ale możemy też się tak czuć: mi sento di merda…" at bounding box center [784, 151] width 517 height 47
drag, startPoint x: 682, startPoint y: 191, endPoint x: 891, endPoint y: 176, distance: 209.5
click at [891, 174] on p "Di merda może nie tylko coś być, ale możemy też się tak czuć: mi sento di merda…" at bounding box center [784, 151] width 517 height 47
click at [890, 174] on p "Di merda może nie tylko coś być, ale możemy też się tak czuć: mi sento di merda…" at bounding box center [784, 151] width 517 height 47
drag, startPoint x: 531, startPoint y: 209, endPoint x: 678, endPoint y: 210, distance: 147.0
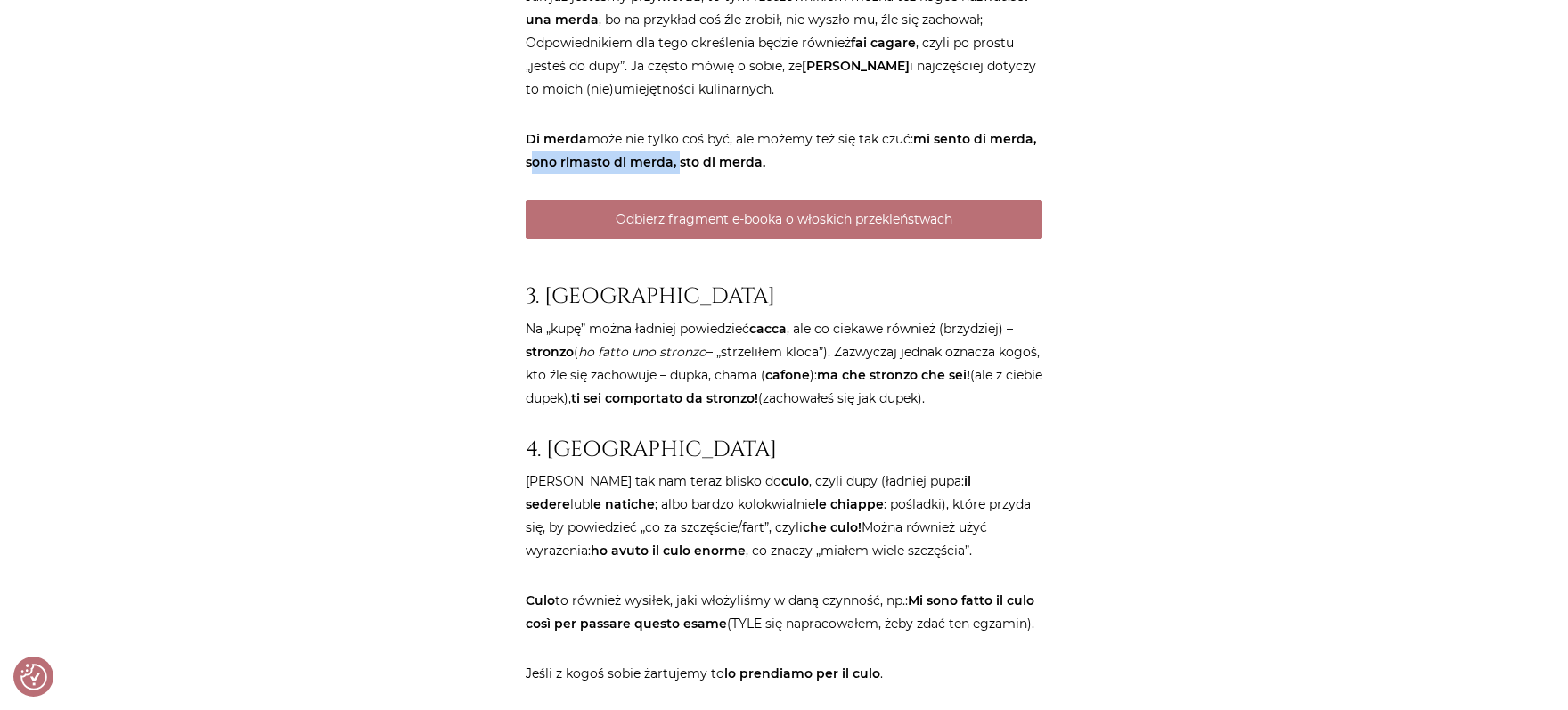
click at [678, 170] on strong "mi sento di merda, sono rimasto di merda, sto di merda." at bounding box center [781, 151] width 511 height 40
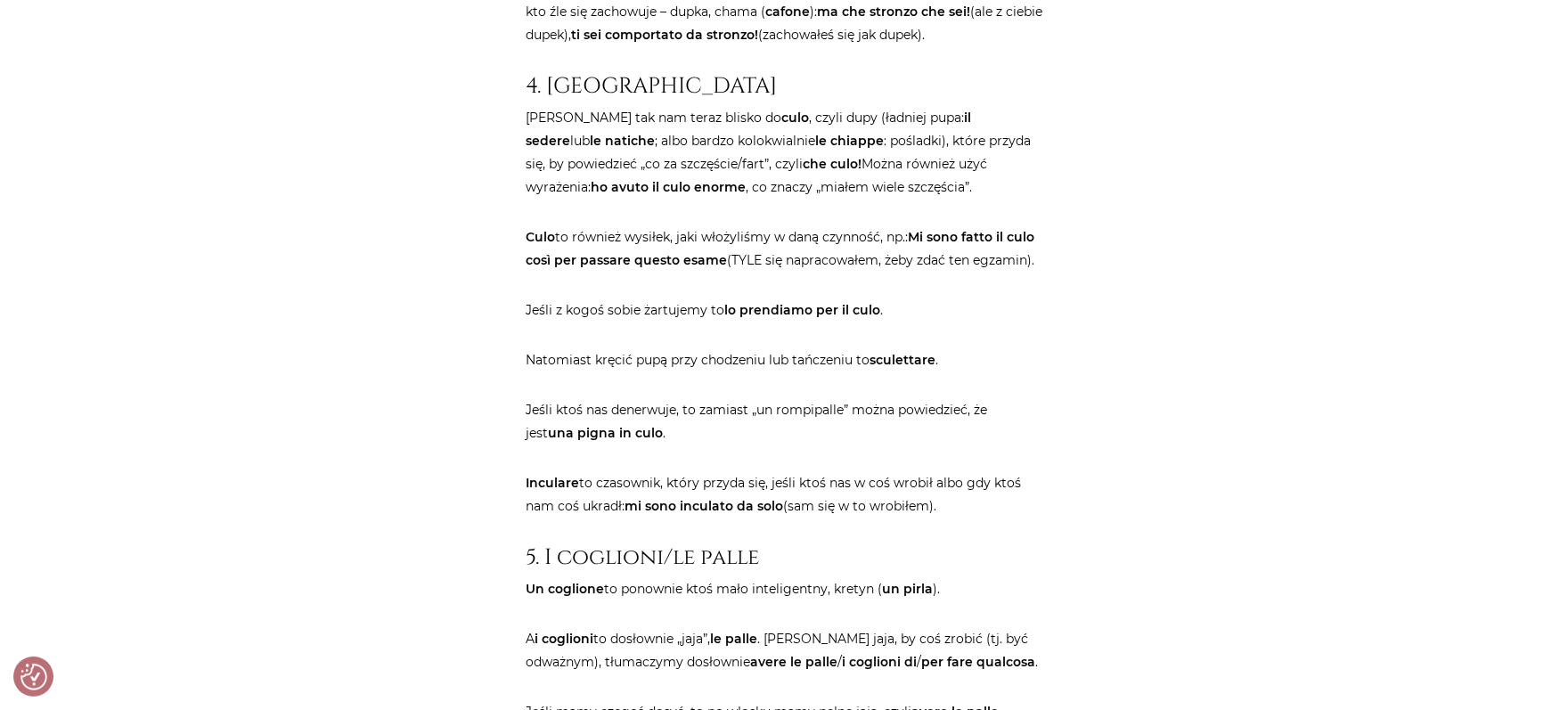
scroll to position [4289, 0]
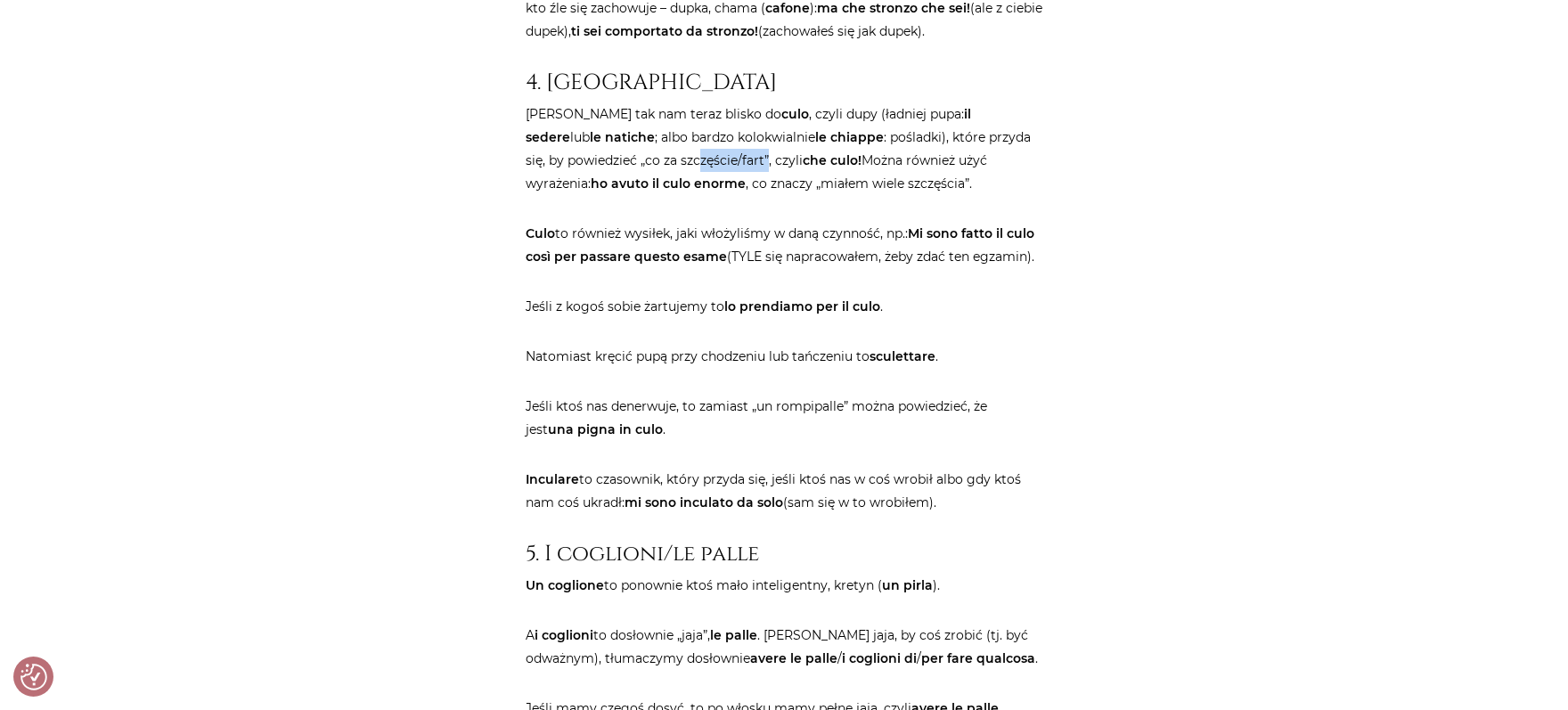
drag, startPoint x: 656, startPoint y: 196, endPoint x: 726, endPoint y: 209, distance: 71.2
click at [726, 195] on p "Jakoś tak nam teraz blisko do culo , czyli dupy (ładniej pupa: il sedere lub le…" at bounding box center [784, 150] width 517 height 93
drag, startPoint x: 876, startPoint y: 200, endPoint x: 890, endPoint y: 201, distance: 14.0
click at [890, 195] on p "Jakoś tak nam teraz blisko do culo , czyli dupy (ładniej pupa: il sedere lub le…" at bounding box center [784, 150] width 517 height 93
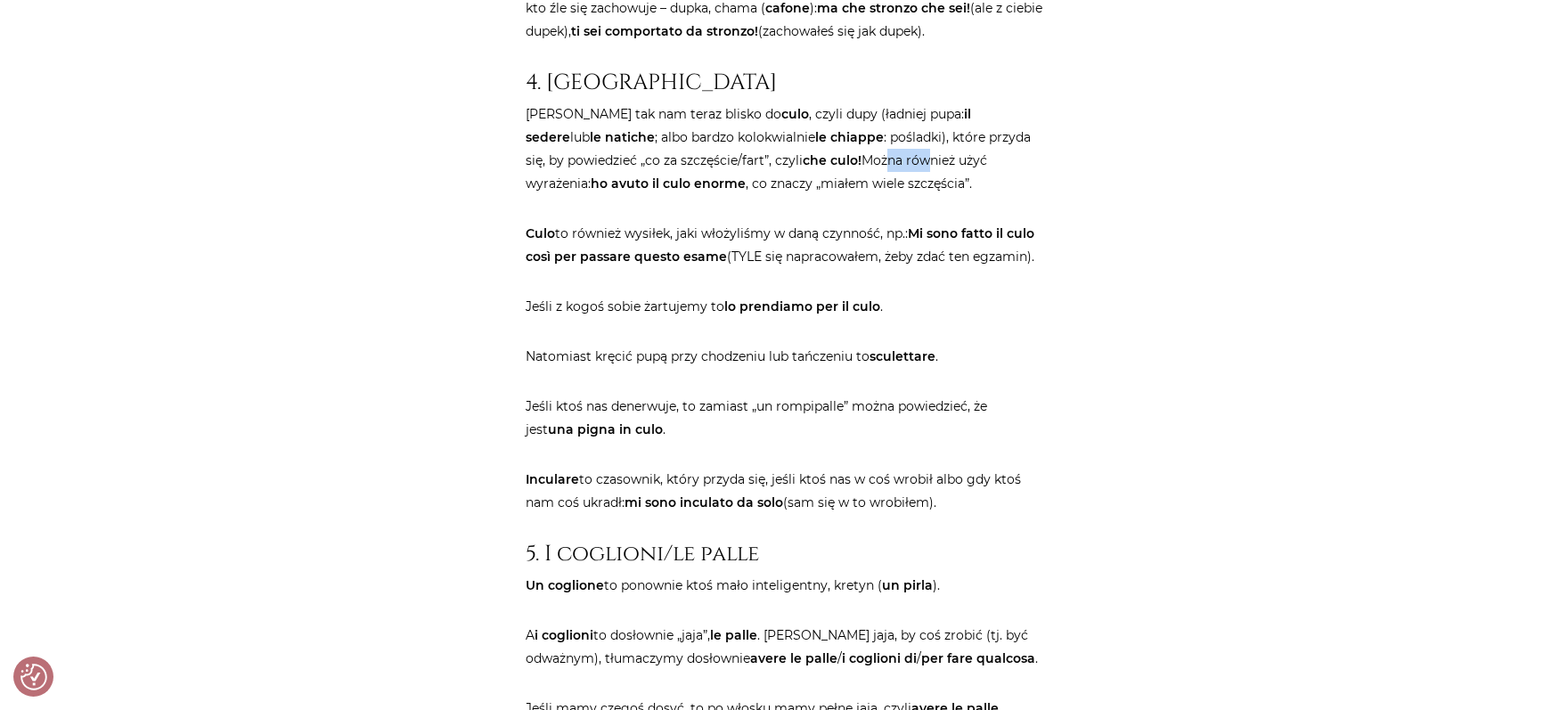
click at [890, 195] on p "Jakoś tak nam teraz blisko do culo , czyli dupy (ładniej pupa: il sedere lub le…" at bounding box center [784, 150] width 517 height 93
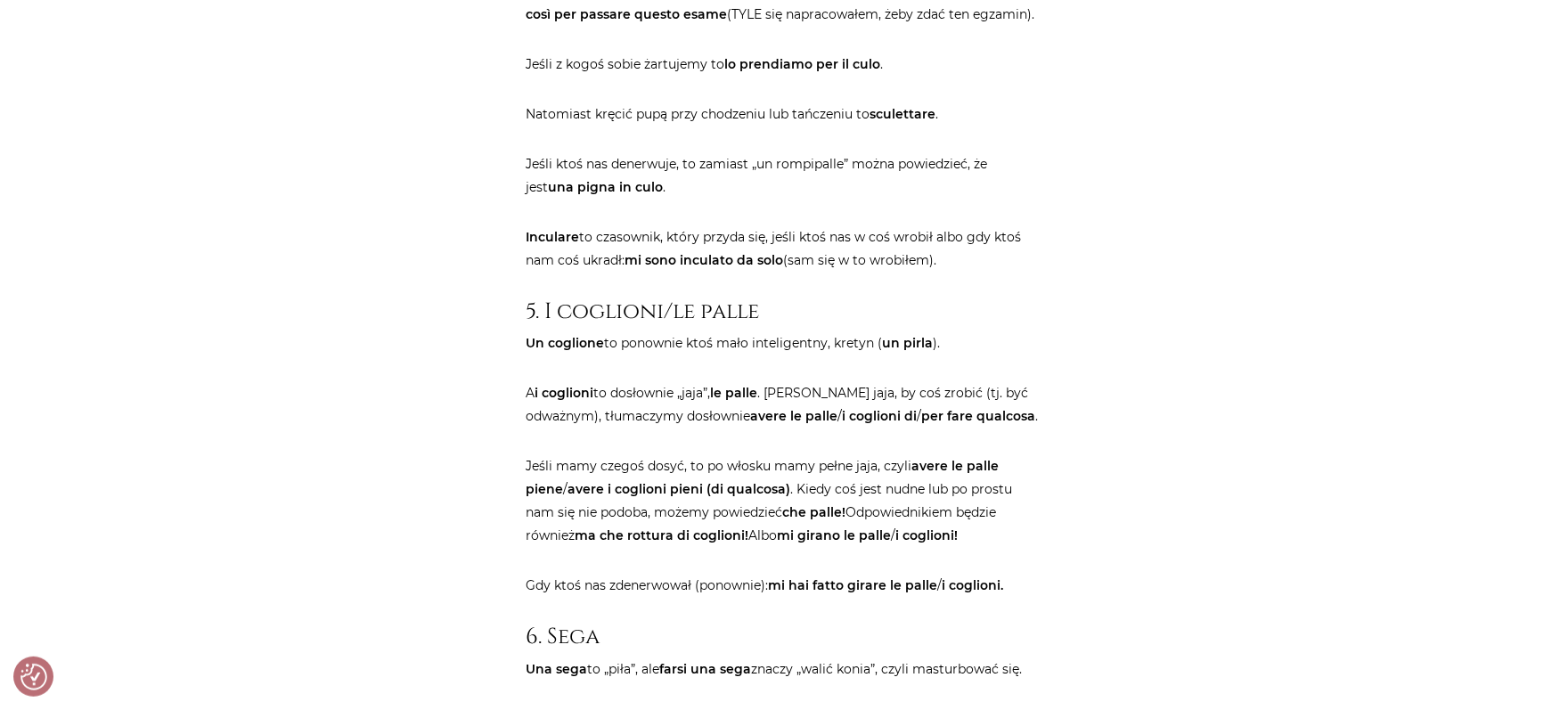
scroll to position [4657, 0]
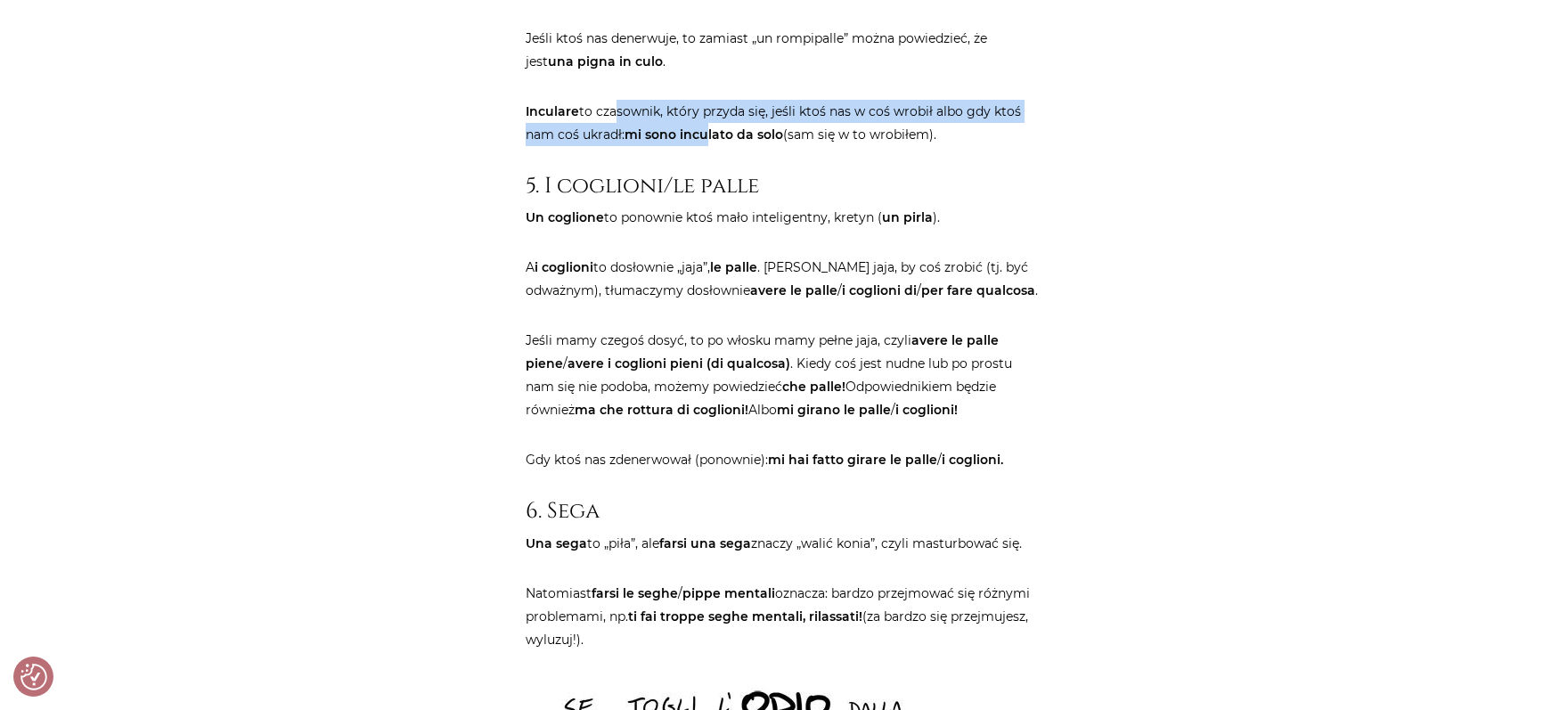
drag, startPoint x: 667, startPoint y: 184, endPoint x: 711, endPoint y: 172, distance: 45.6
click at [711, 147] on p "Inculare to czasownik, który przyda się, jeśli ktoś nas w coś wrobił albo gdy k…" at bounding box center [784, 123] width 517 height 47
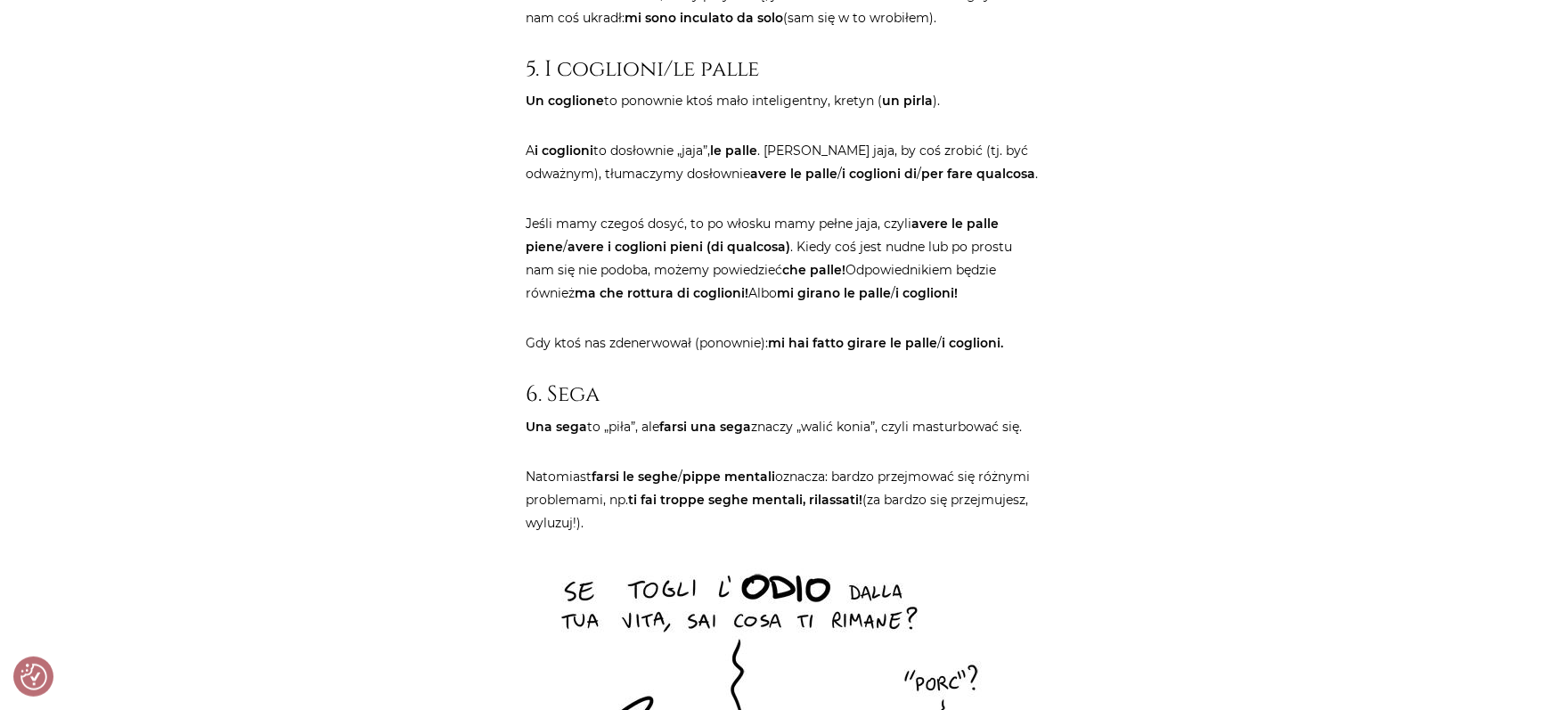
scroll to position [4779, 0]
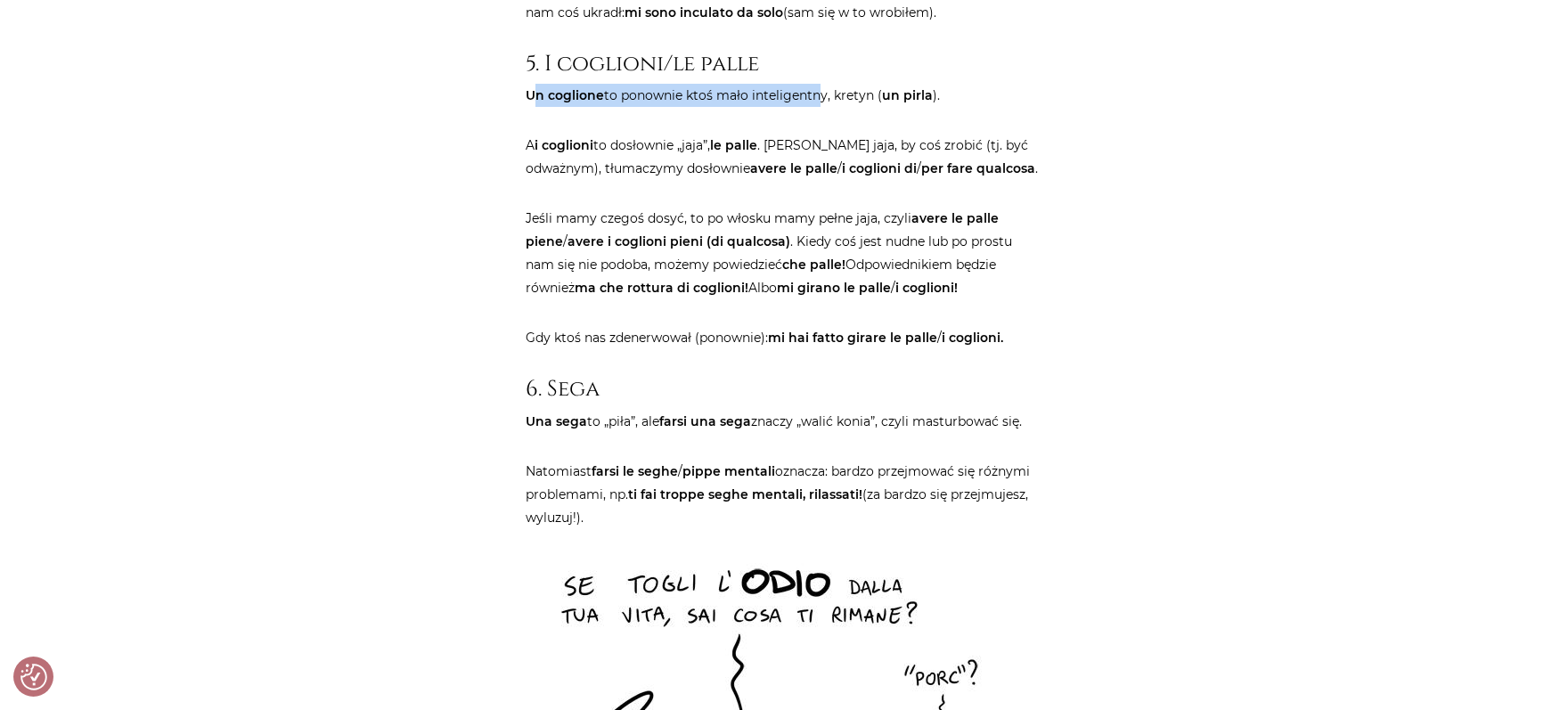
drag, startPoint x: 604, startPoint y: 165, endPoint x: 812, endPoint y: 137, distance: 209.9
click at [812, 107] on p "Un coglione to ponownie ktoś mało inteligentny, kretyn ( un pirla )." at bounding box center [784, 95] width 517 height 23
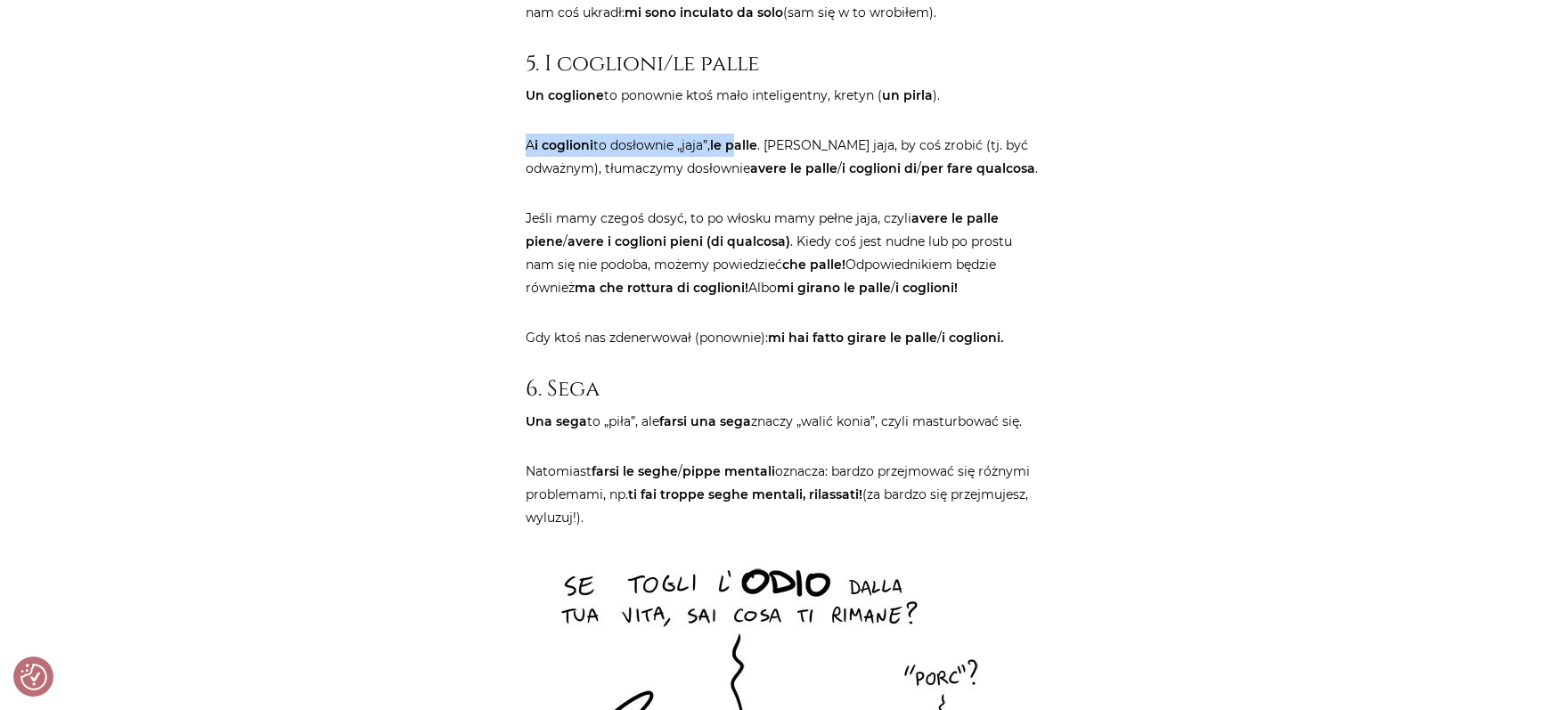
drag, startPoint x: 531, startPoint y: 184, endPoint x: 739, endPoint y: 201, distance: 208.7
click at [739, 180] on p "A i coglioni to dosłownie „jaja”, le palle . [PERSON_NAME] jaja, by coś zrobić …" at bounding box center [784, 156] width 517 height 47
click at [736, 180] on p "A i coglioni to dosłownie „jaja”, le palle . [PERSON_NAME] jaja, by coś zrobić …" at bounding box center [784, 156] width 517 height 47
drag, startPoint x: 566, startPoint y: 219, endPoint x: 648, endPoint y: 218, distance: 82.0
click at [648, 180] on p "A i coglioni to dosłownie „jaja”, le palle . [PERSON_NAME] jaja, by coś zrobić …" at bounding box center [784, 156] width 517 height 47
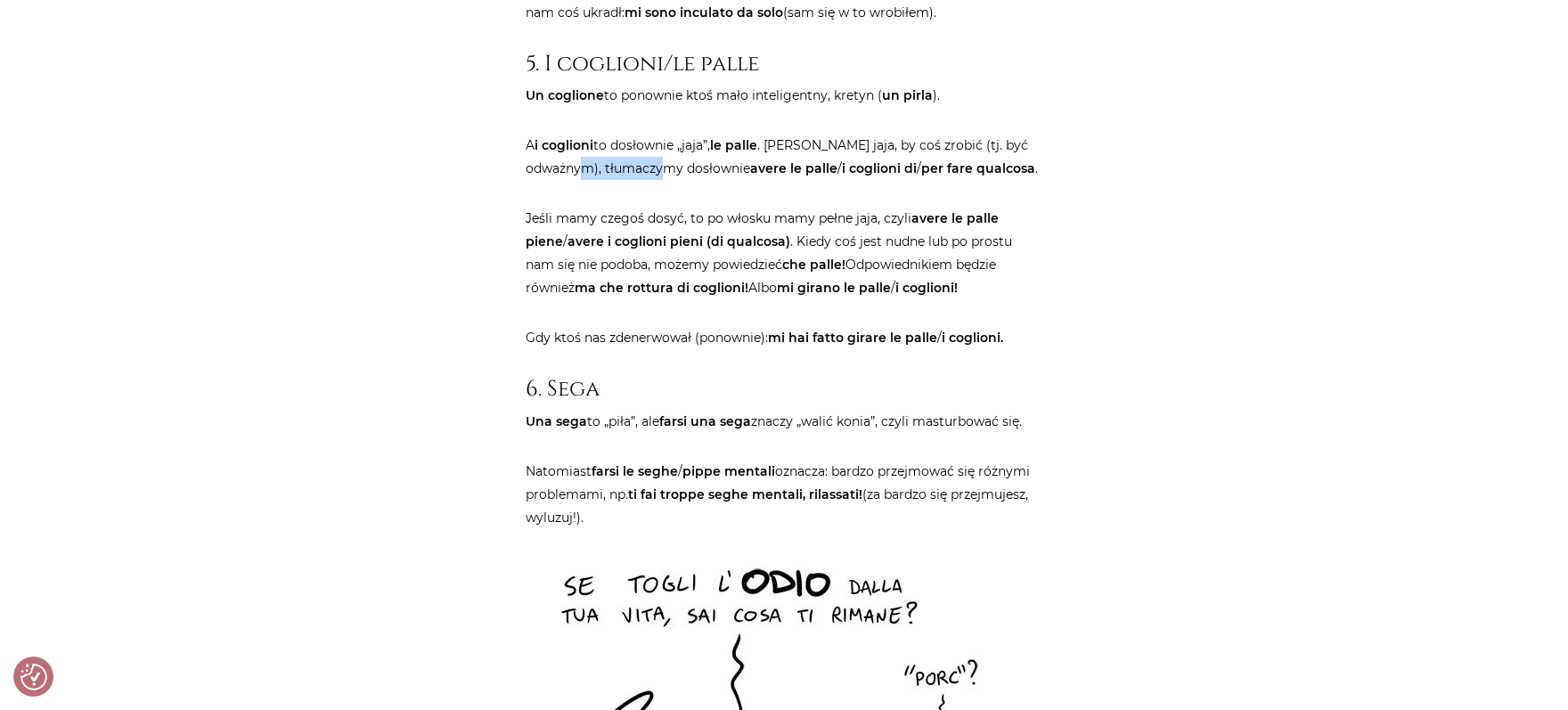
click at [648, 180] on p "A i coglioni to dosłownie „jaja”, le palle . [PERSON_NAME] jaja, by coś zrobić …" at bounding box center [784, 156] width 517 height 47
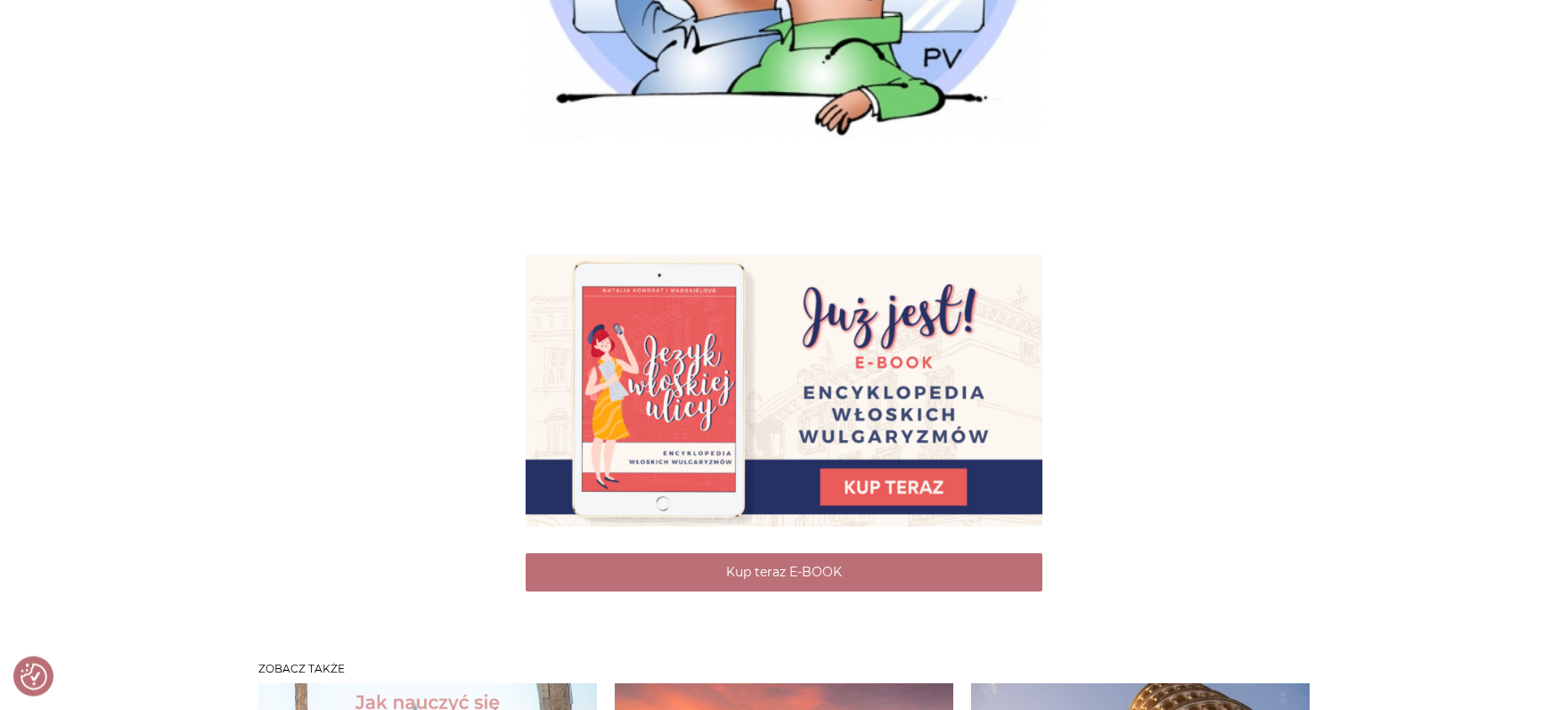
scroll to position [6618, 0]
